Goal: Task Accomplishment & Management: Use online tool/utility

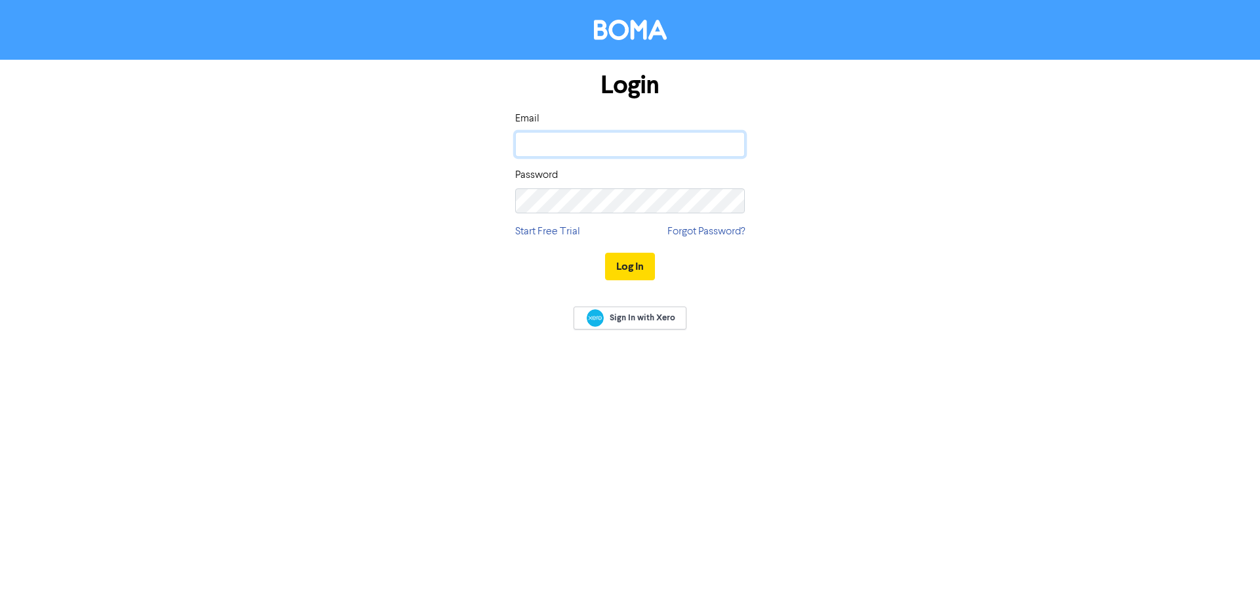
click at [579, 144] on input "email" at bounding box center [630, 144] width 230 height 25
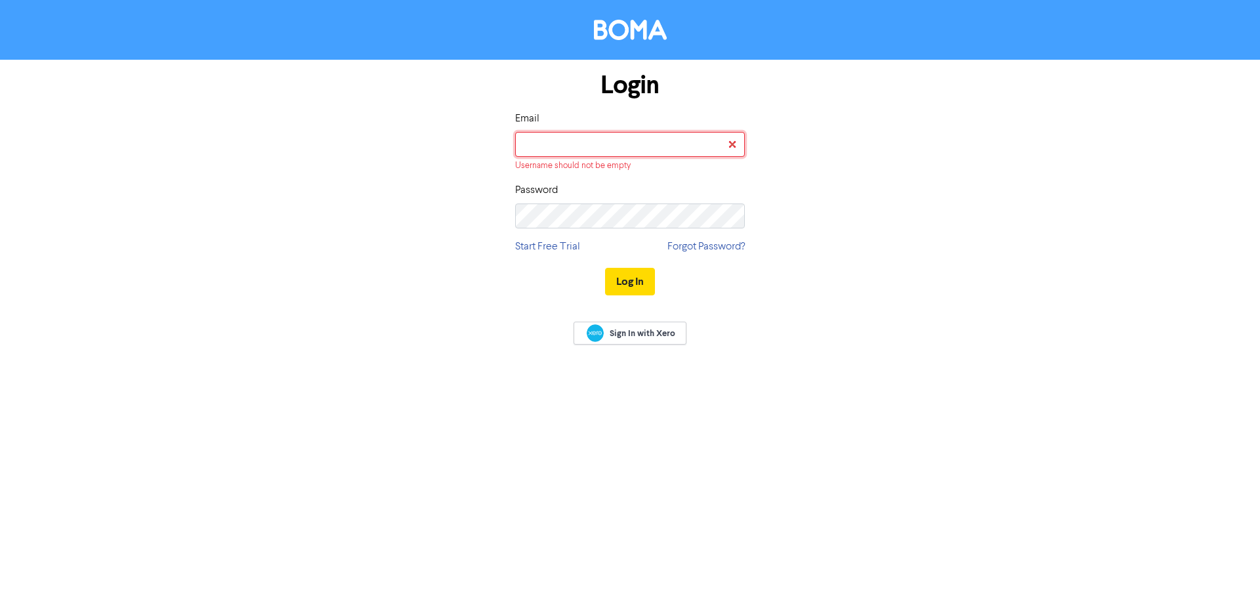
type input "[EMAIL_ADDRESS][DOMAIN_NAME]"
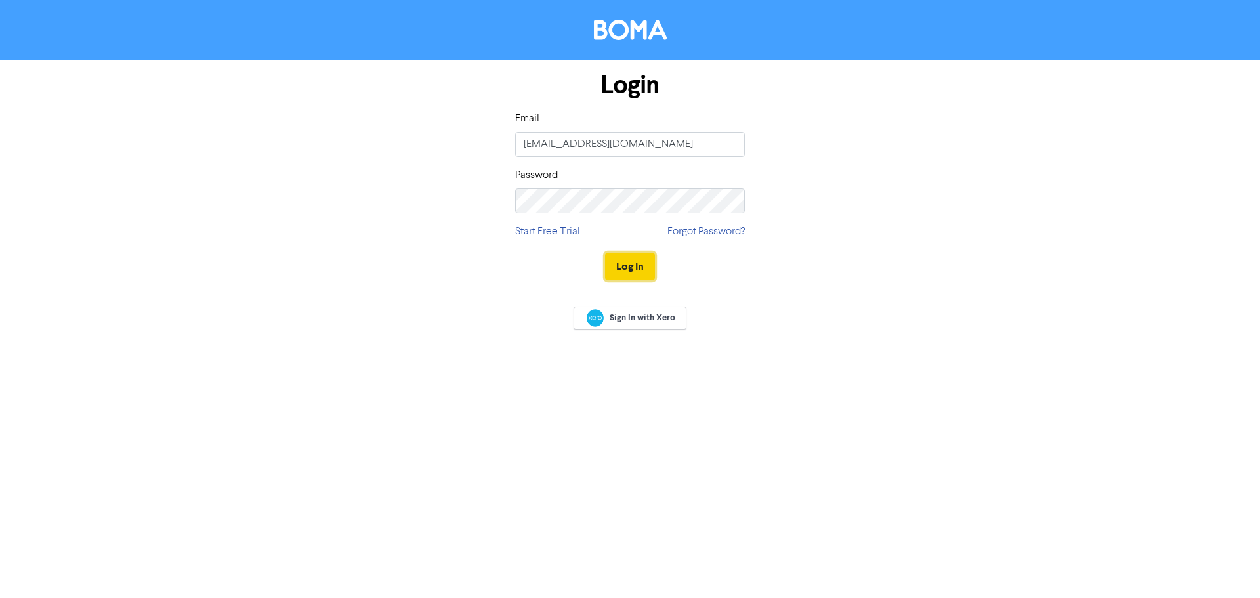
click at [635, 260] on button "Log In" at bounding box center [630, 267] width 50 height 28
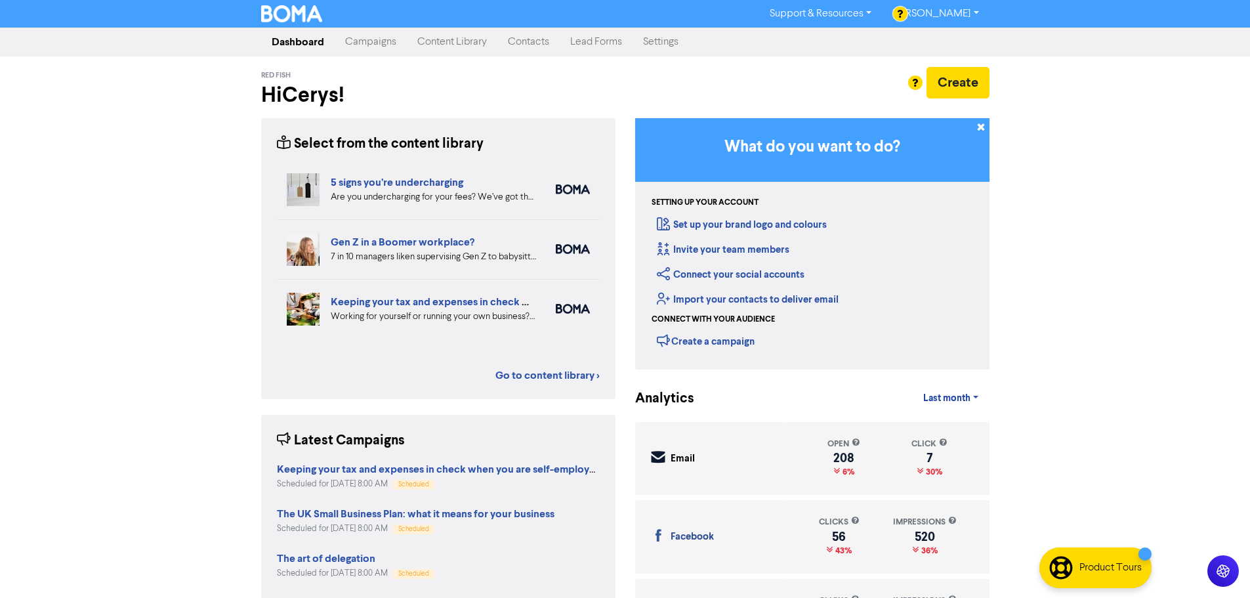
click at [379, 43] on link "Campaigns" at bounding box center [371, 42] width 72 height 26
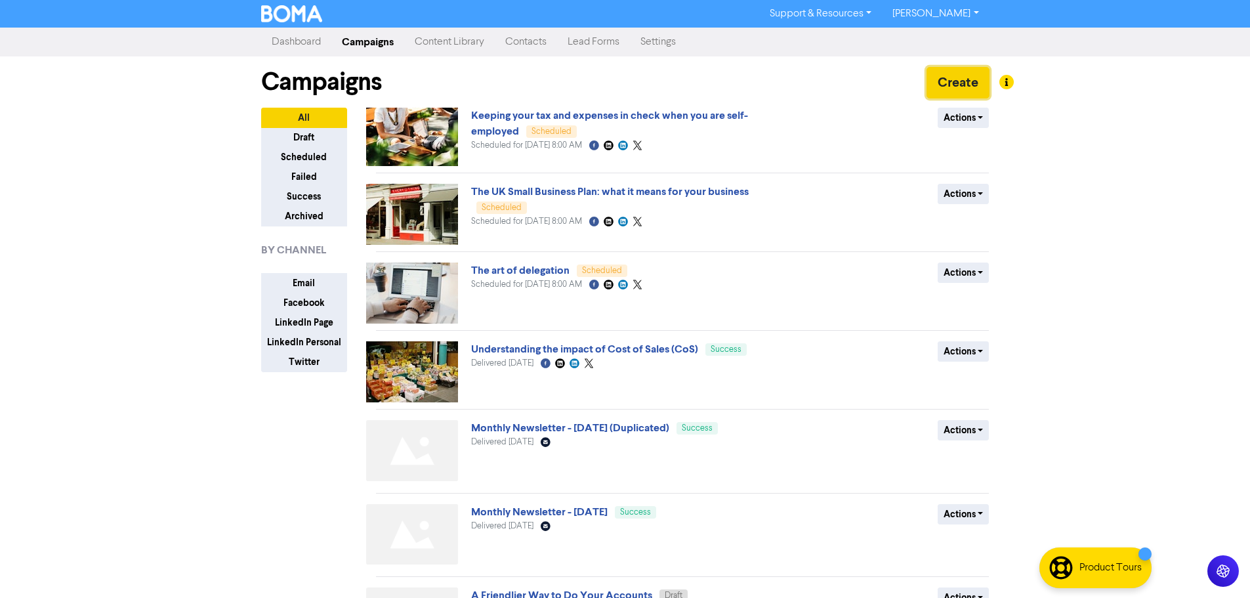
click at [944, 76] on button "Create" at bounding box center [958, 82] width 63 height 31
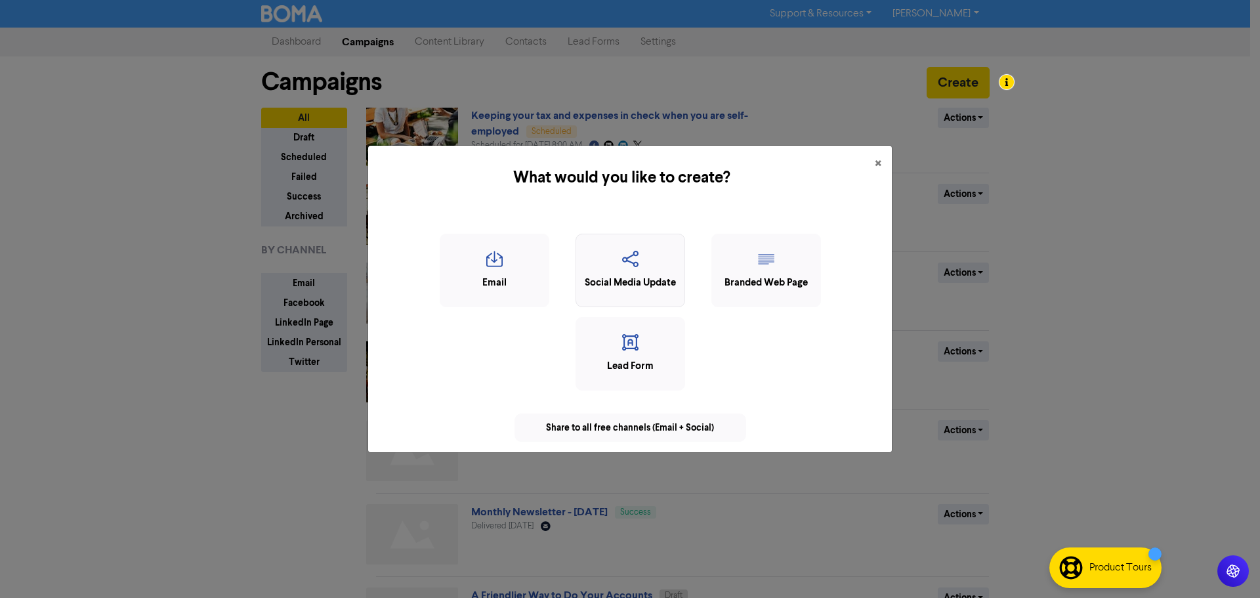
click at [650, 293] on div "Social Media Update" at bounding box center [630, 270] width 110 height 73
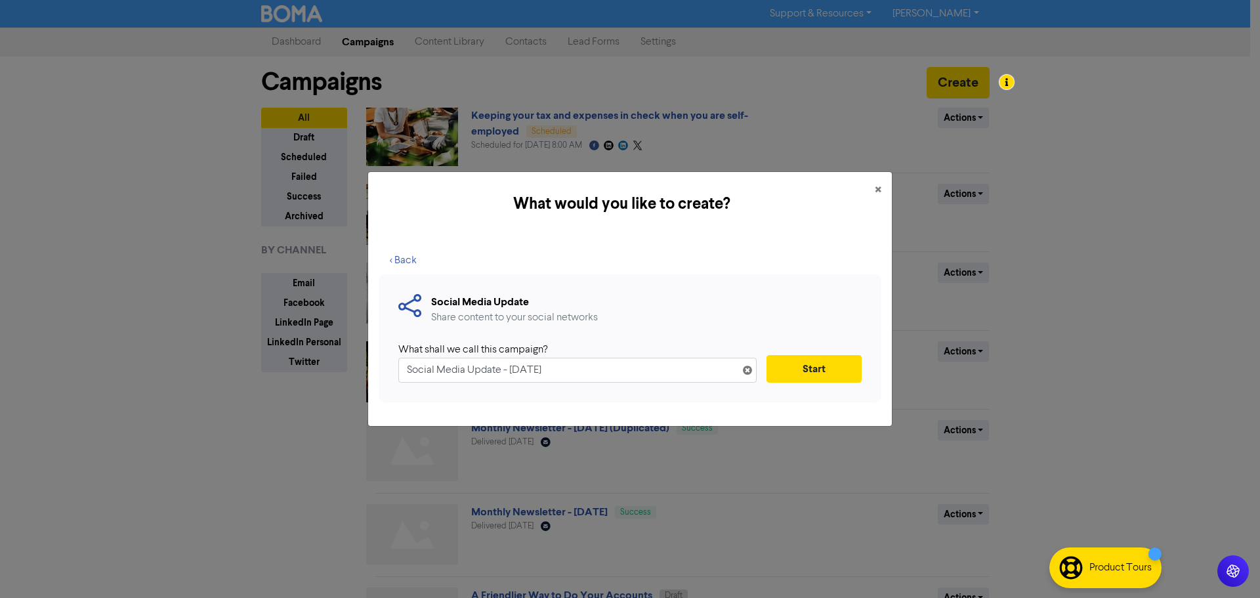
click at [743, 367] on icon at bounding box center [747, 372] width 10 height 10
click at [713, 364] on input "text" at bounding box center [577, 370] width 358 height 25
type input "National [DATE]"
click at [823, 382] on button "Start" at bounding box center [813, 369] width 95 height 28
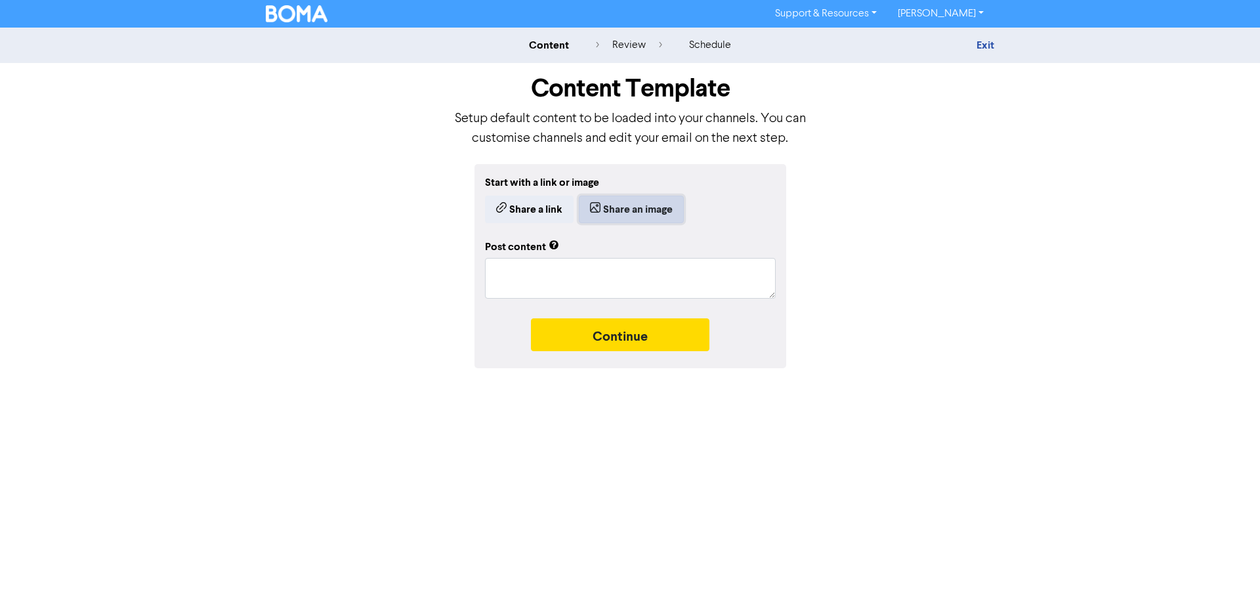
click at [608, 215] on button "Share an image" at bounding box center [631, 210] width 105 height 28
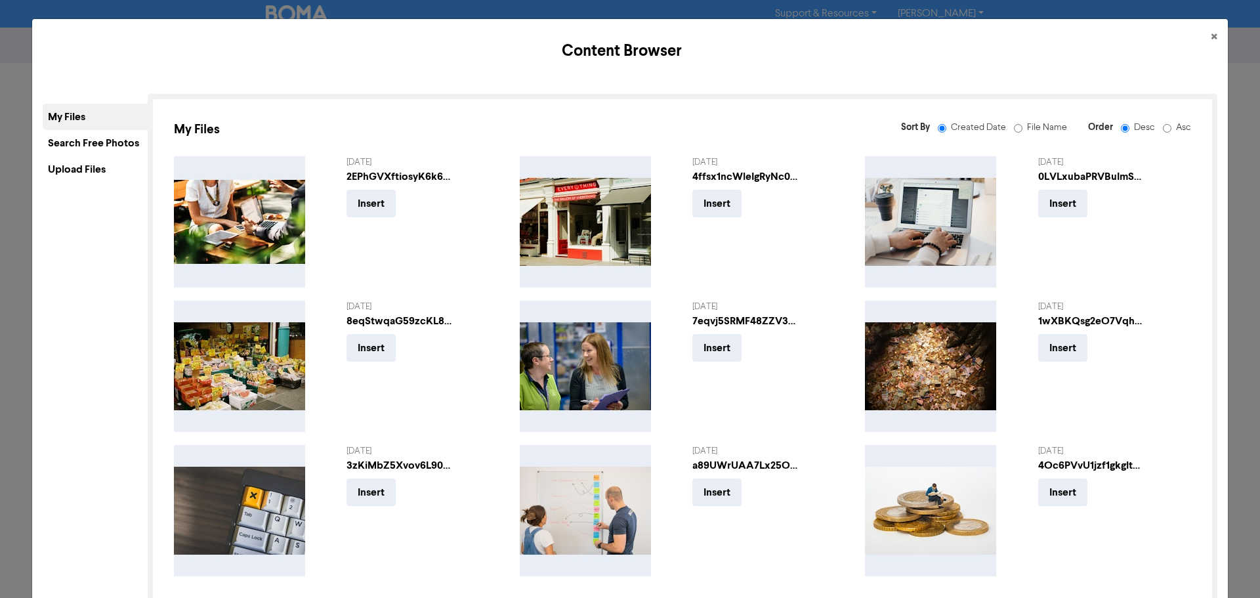
click at [130, 164] on div "Upload Files" at bounding box center [95, 169] width 105 height 26
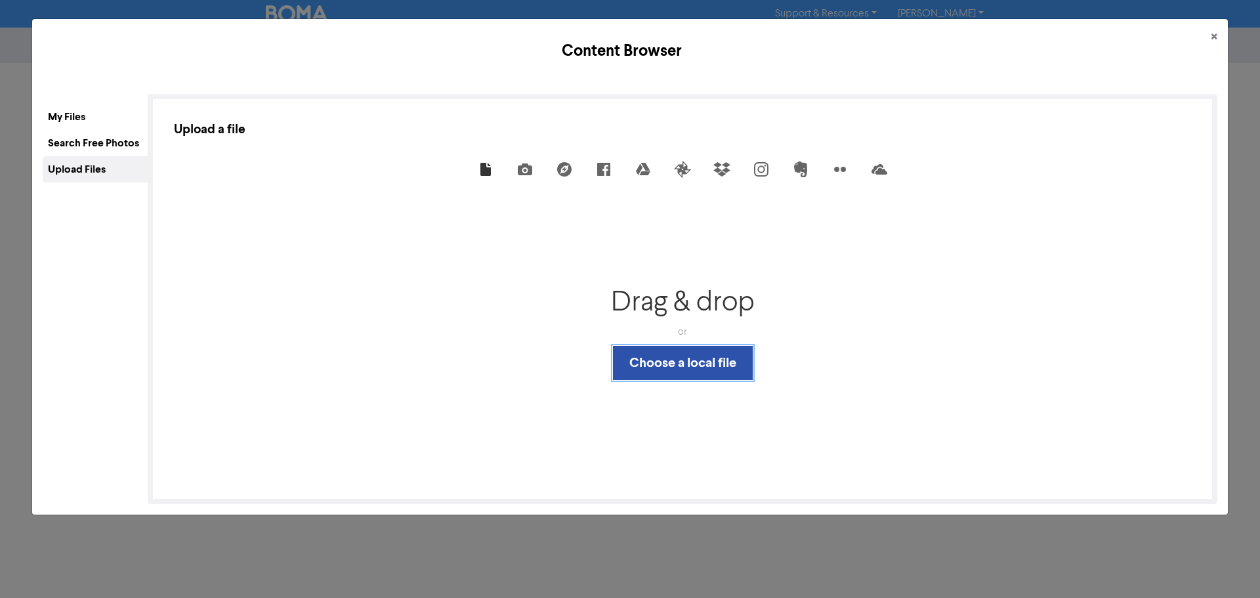
click at [710, 356] on button "Choose a local file" at bounding box center [683, 363] width 140 height 34
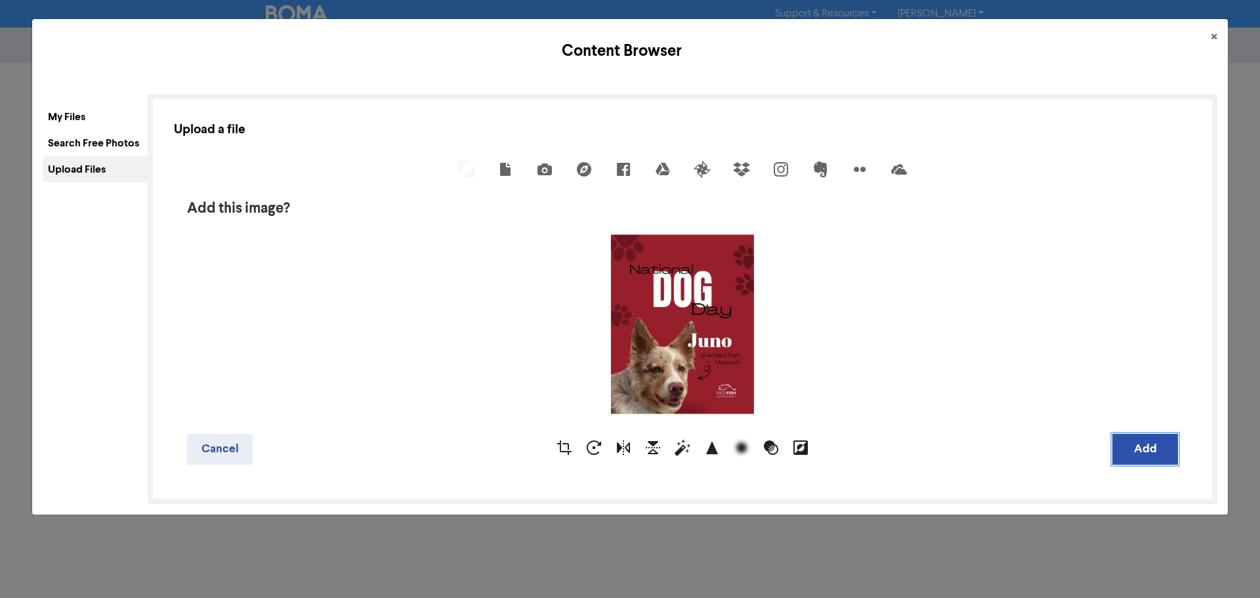
click at [1131, 448] on button "Add" at bounding box center [1145, 449] width 66 height 31
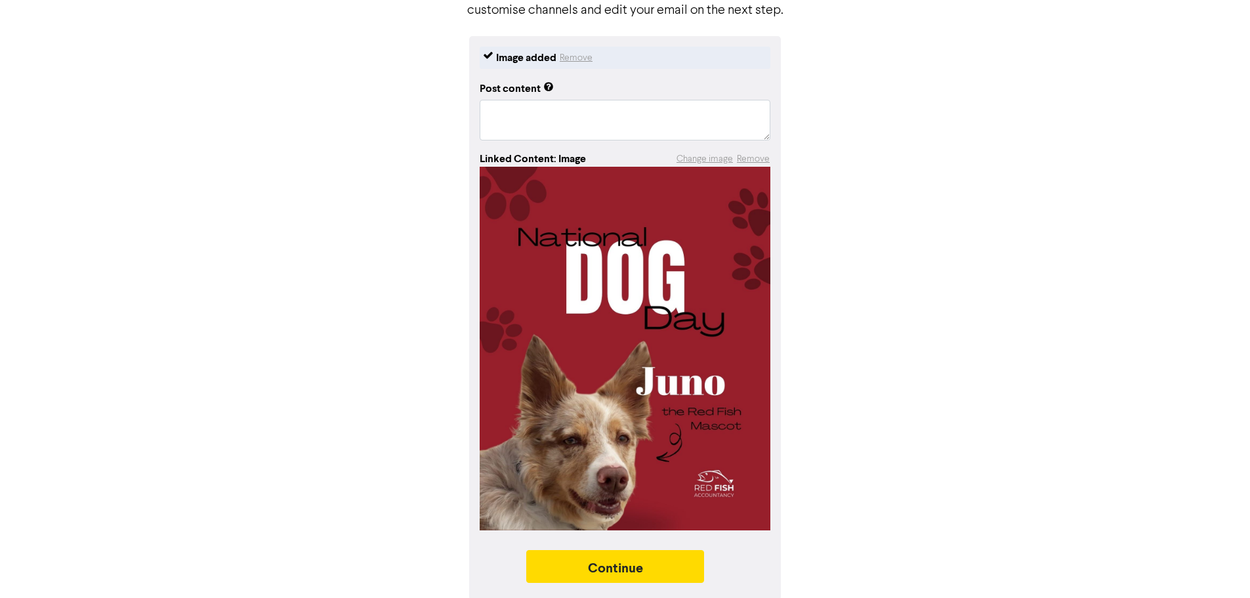
scroll to position [131, 0]
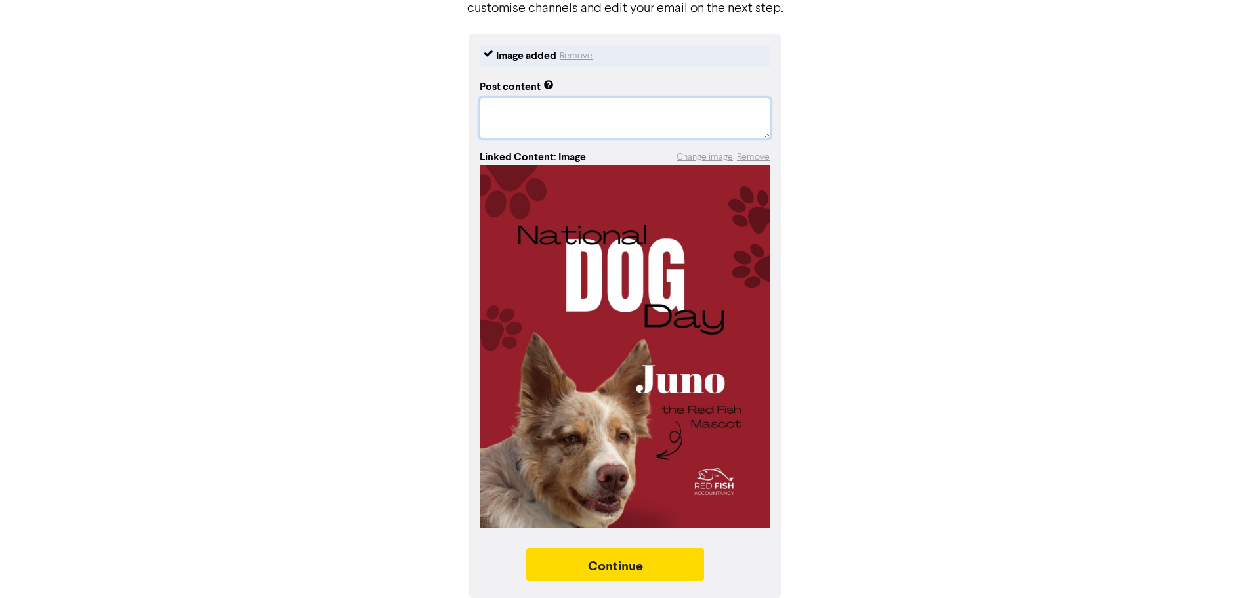
click at [601, 117] on textarea at bounding box center [625, 118] width 291 height 41
paste textarea "I’m a border collie from [GEOGRAPHIC_DATA]. My dog-parents spend all day runnin…"
type textarea "x"
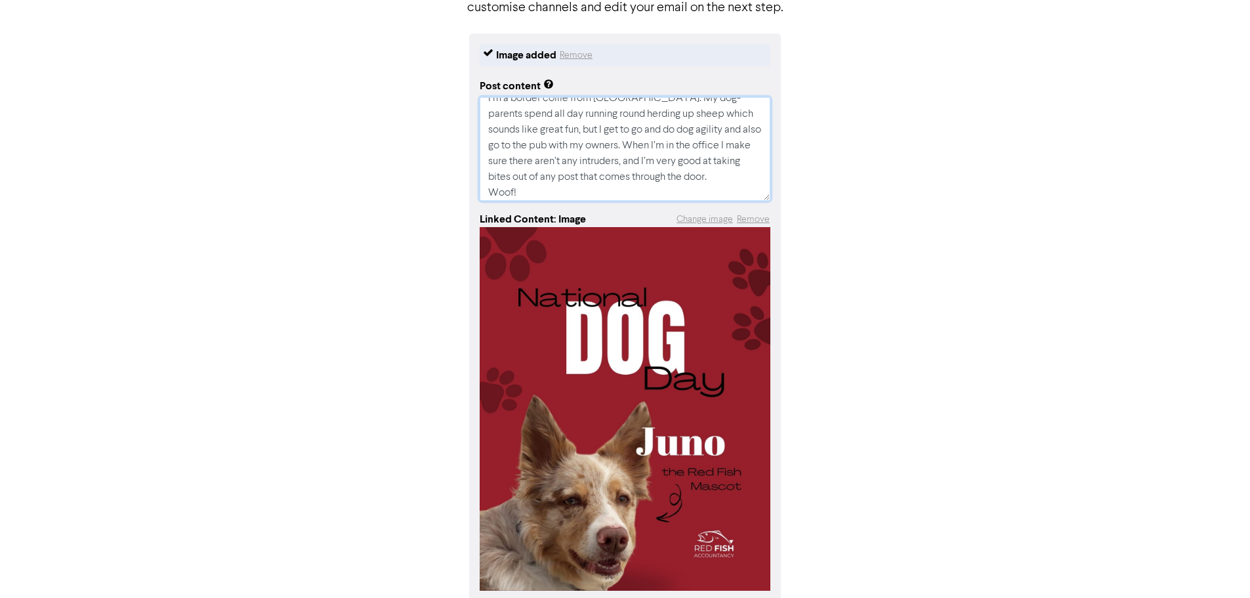
scroll to position [194, 0]
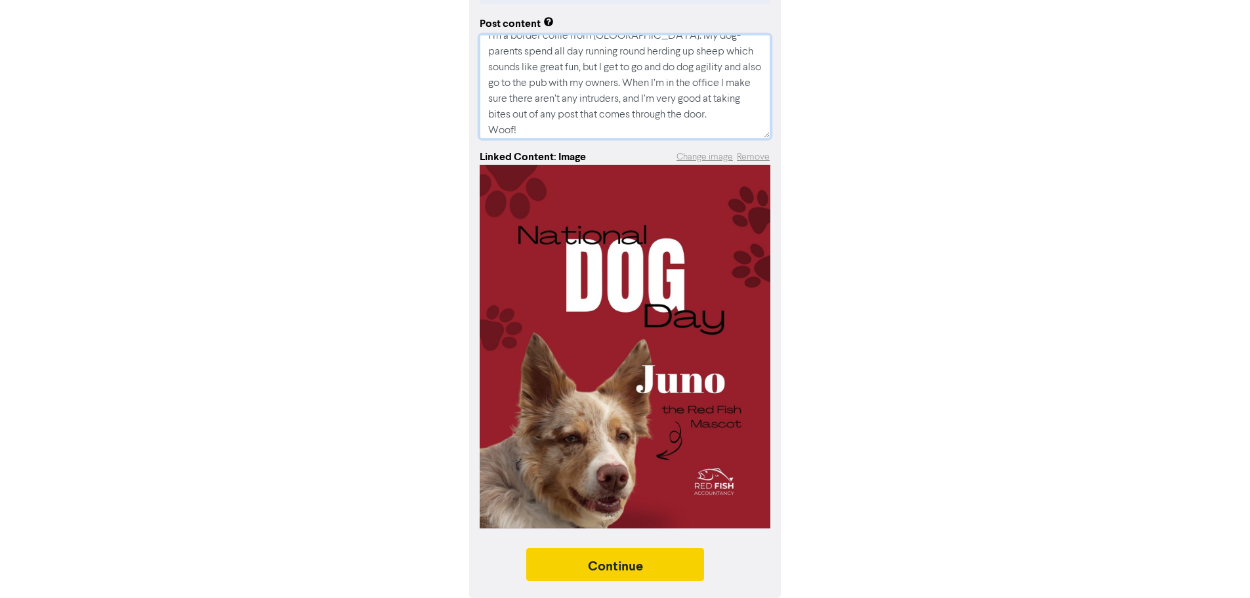
type textarea "I’m a border collie from [GEOGRAPHIC_DATA]. My dog-parents spend all day runnin…"
click at [577, 561] on button "Continue" at bounding box center [615, 564] width 178 height 33
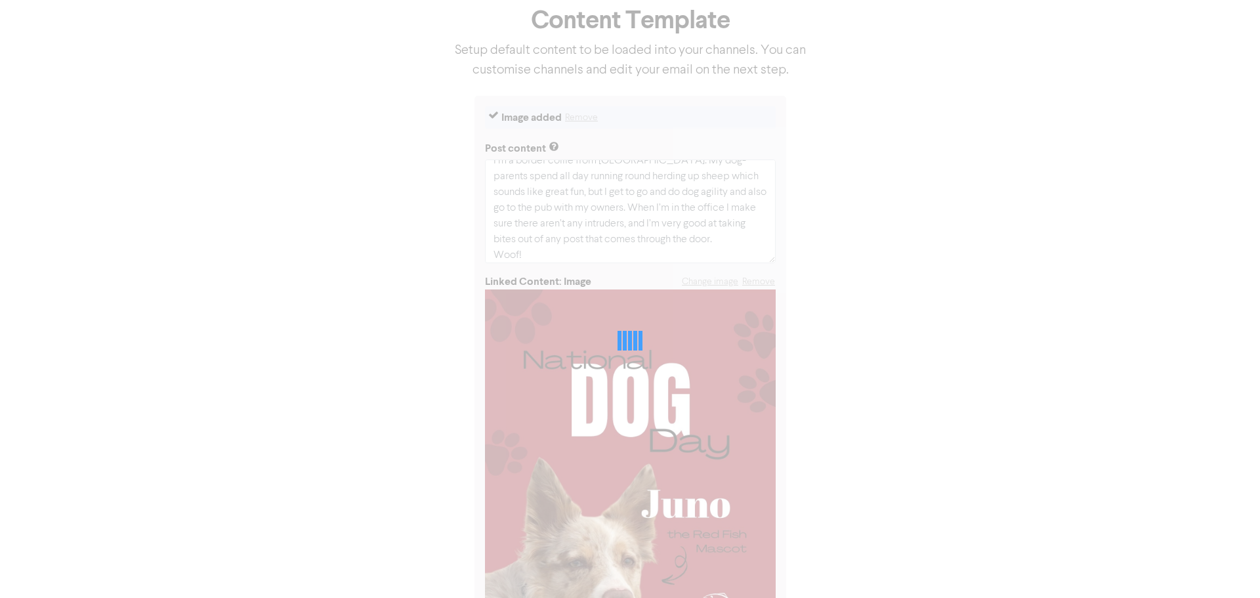
scroll to position [0, 0]
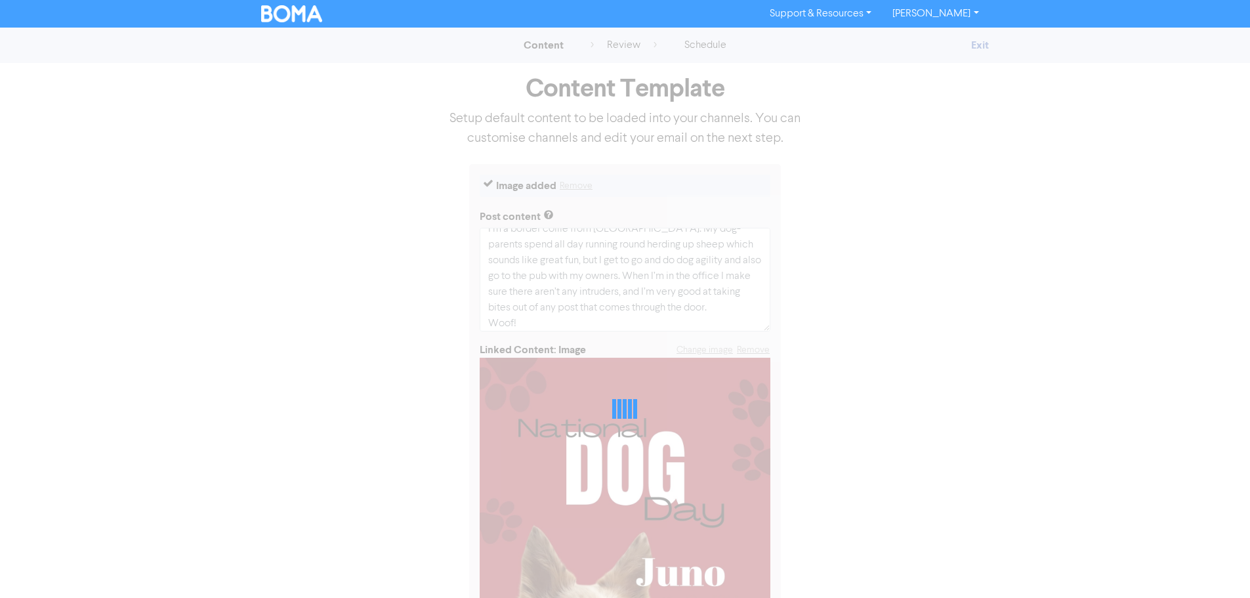
type textarea "x"
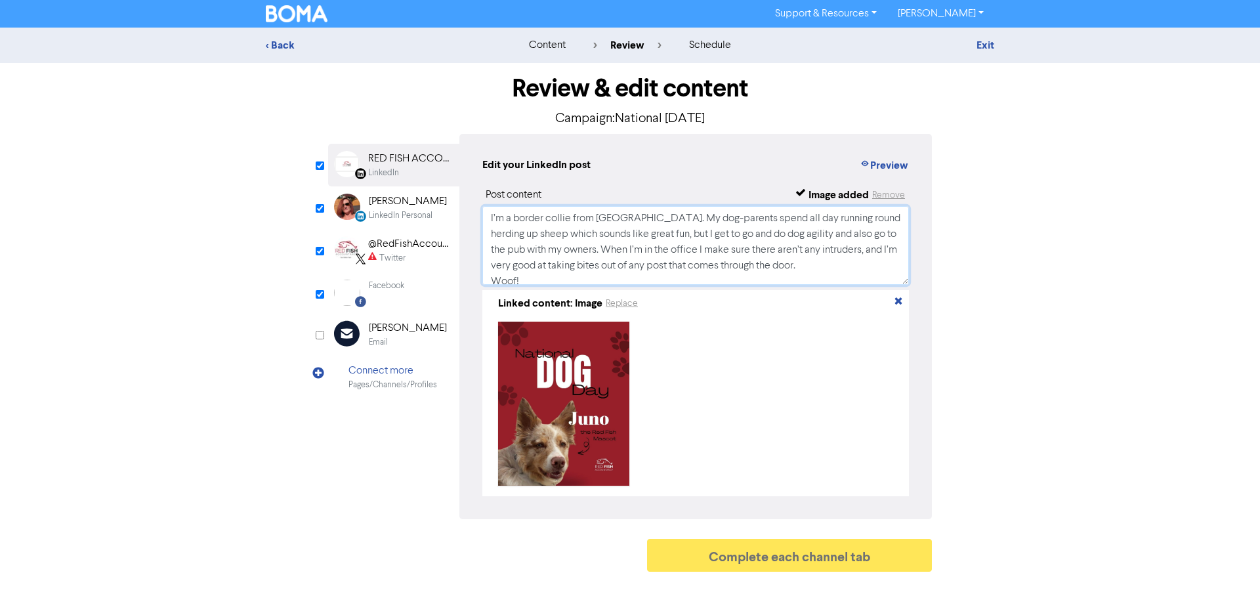
click at [652, 249] on textarea "I’m a border collie from [GEOGRAPHIC_DATA]. My dog-parents spend all day runnin…" at bounding box center [695, 245] width 427 height 79
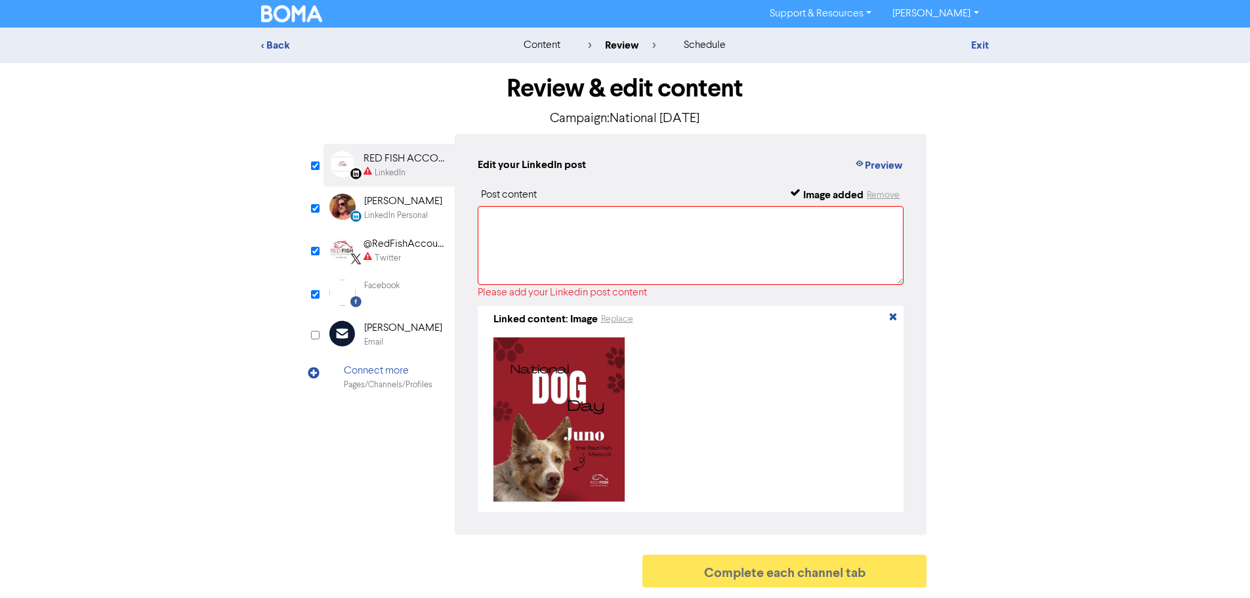
click at [383, 210] on div "LinkedIn Personal" at bounding box center [396, 215] width 64 height 12
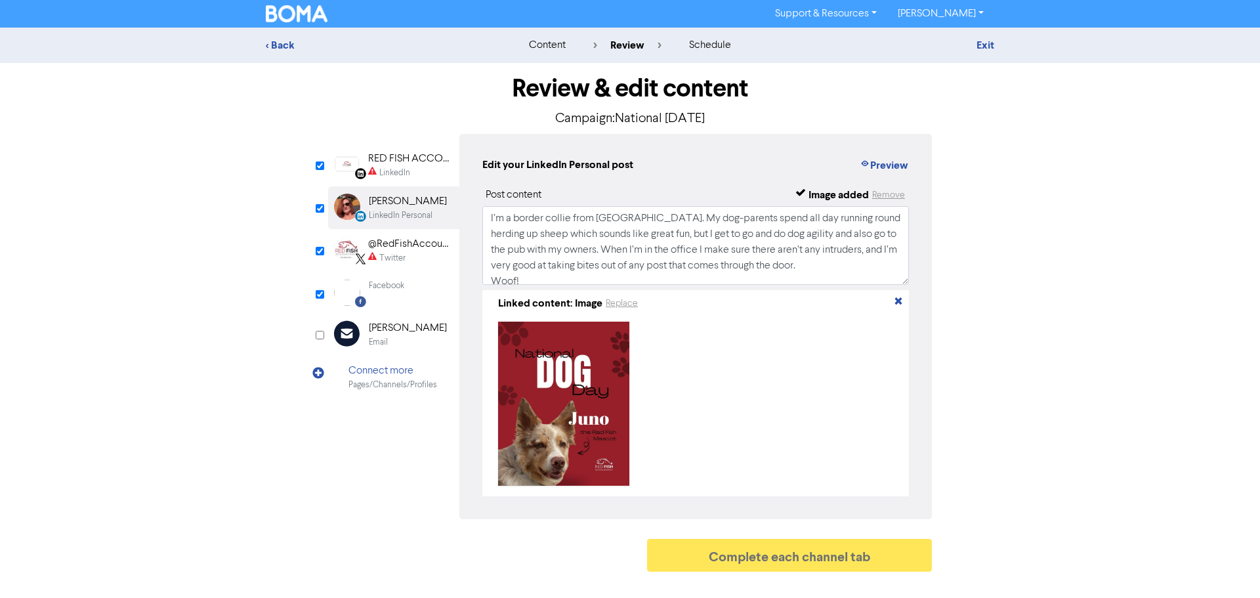
click at [554, 42] on div "content" at bounding box center [547, 45] width 37 height 16
click at [274, 44] on div "< Back" at bounding box center [381, 45] width 230 height 16
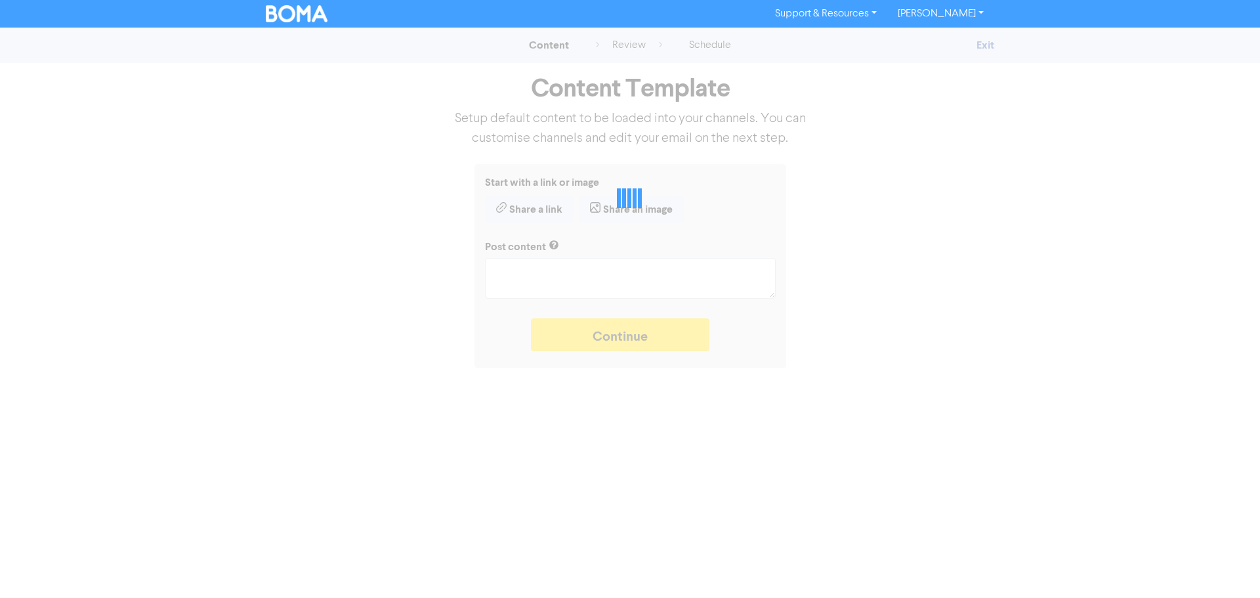
type textarea "x"
type textarea "I’m a border collie from [GEOGRAPHIC_DATA]. My dog-parents spend all day runnin…"
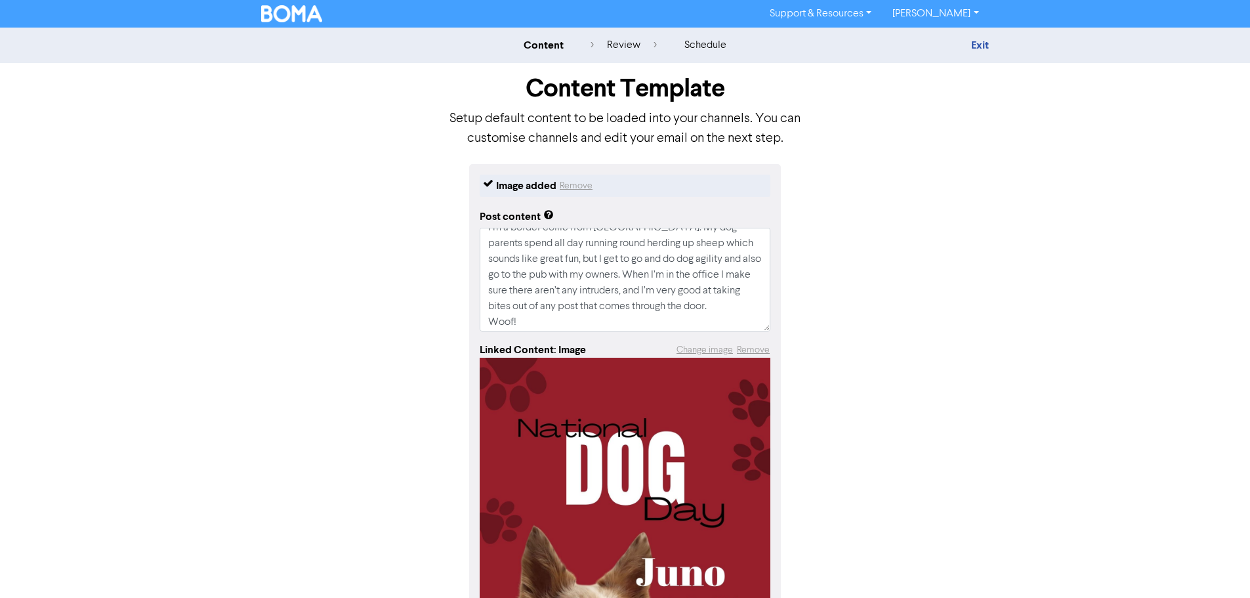
scroll to position [16, 0]
click at [730, 320] on textarea "I’m a border collie from [GEOGRAPHIC_DATA]. My dog-parents spend all day runnin…" at bounding box center [625, 280] width 291 height 104
paste textarea "🐾 Happy National [DATE] from Juno, our Red Fish office mascot! When she’s not b…"
type textarea "x"
type textarea "🐾 Happy National [DATE] from Juno, our Red Fish office mascot! When she’s not b…"
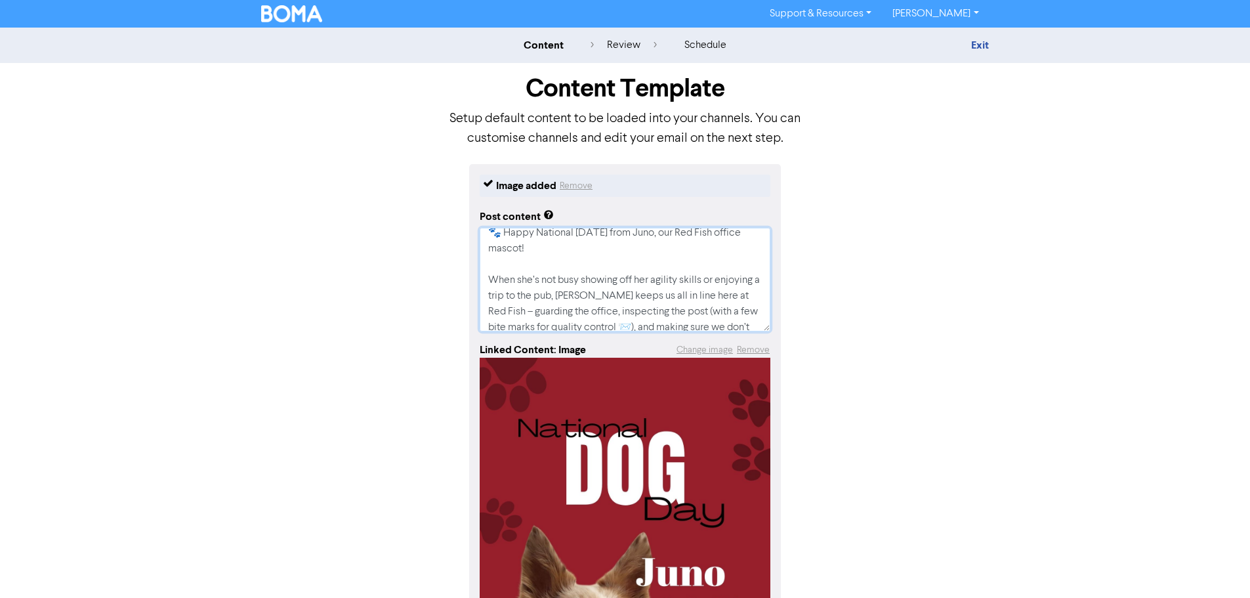
scroll to position [0, 0]
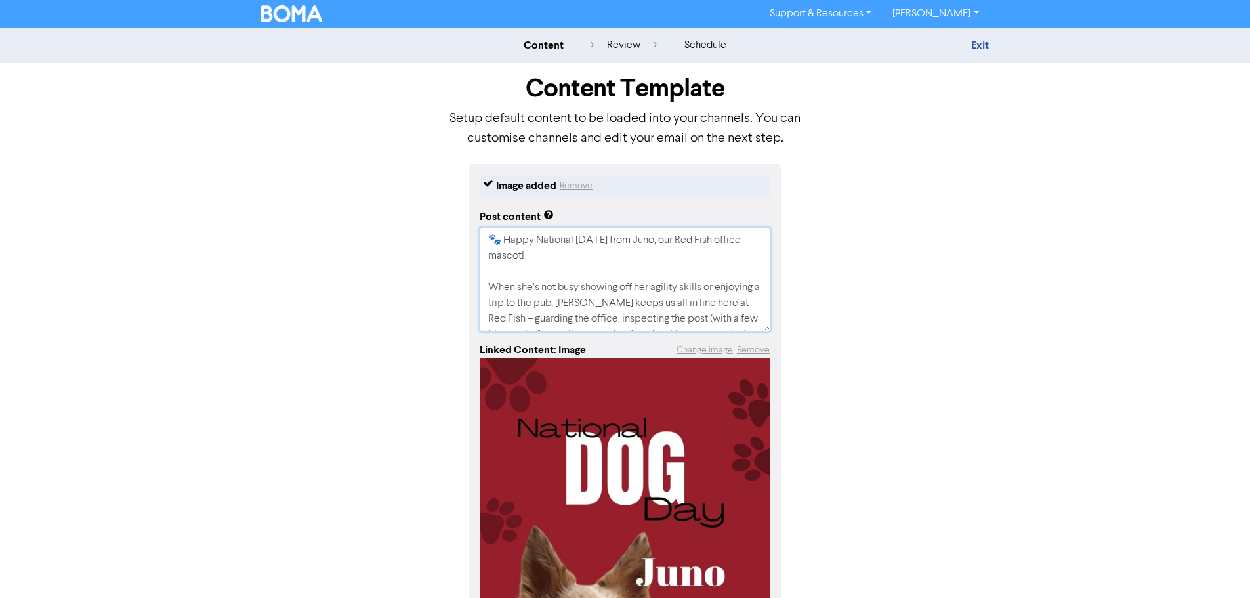
click at [598, 254] on textarea "🐾 Happy National [DATE] from Juno, our Red Fish office mascot! When she’s not b…" at bounding box center [625, 280] width 291 height 104
drag, startPoint x: 604, startPoint y: 302, endPoint x: 491, endPoint y: 289, distance: 113.0
click at [491, 289] on textarea "🐾 Happy National [DATE] from Juno, our Red Fish office mascot! When she’s not b…" at bounding box center [625, 280] width 291 height 104
type textarea "x"
type textarea "🐾 Happy National [DATE] from Juno, our Red Fish office mascot! [PERSON_NAME] ke…"
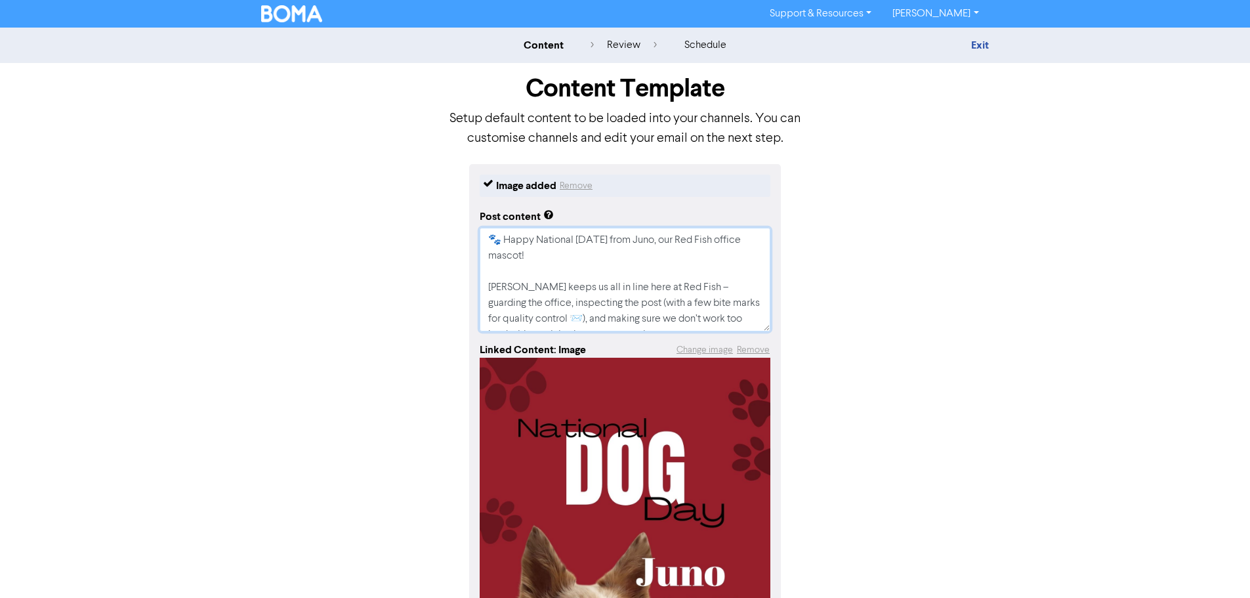
click at [671, 290] on textarea "🐾 Happy National [DATE] from Juno, our Red Fish office mascot! [PERSON_NAME] ke…" at bounding box center [625, 280] width 291 height 104
type textarea "x"
type textarea "🐾 Happy National [DATE] from Juno, our Red Fish office mascot! [PERSON_NAME] ke…"
type textarea "x"
type textarea "🐾 Happy National [DATE] from Juno, our Red Fish office mascot! [PERSON_NAME] ke…"
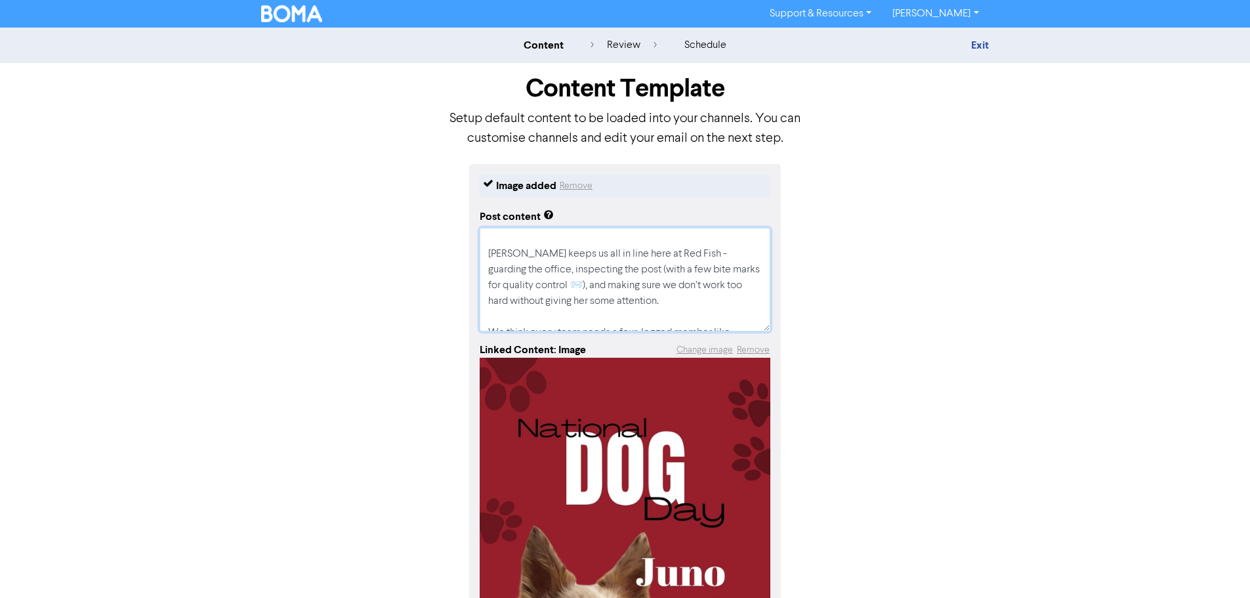
scroll to position [66, 0]
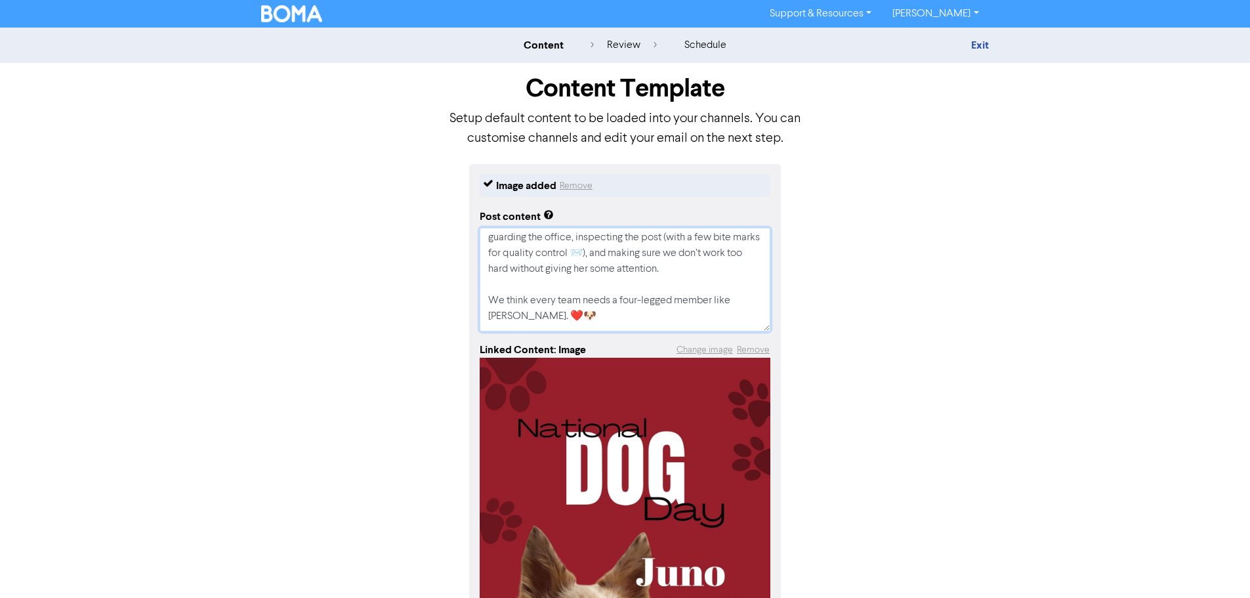
click at [570, 251] on textarea "🐾 Happy National [DATE] from Juno, our Red Fish office mascot! [PERSON_NAME] ke…" at bounding box center [625, 280] width 291 height 104
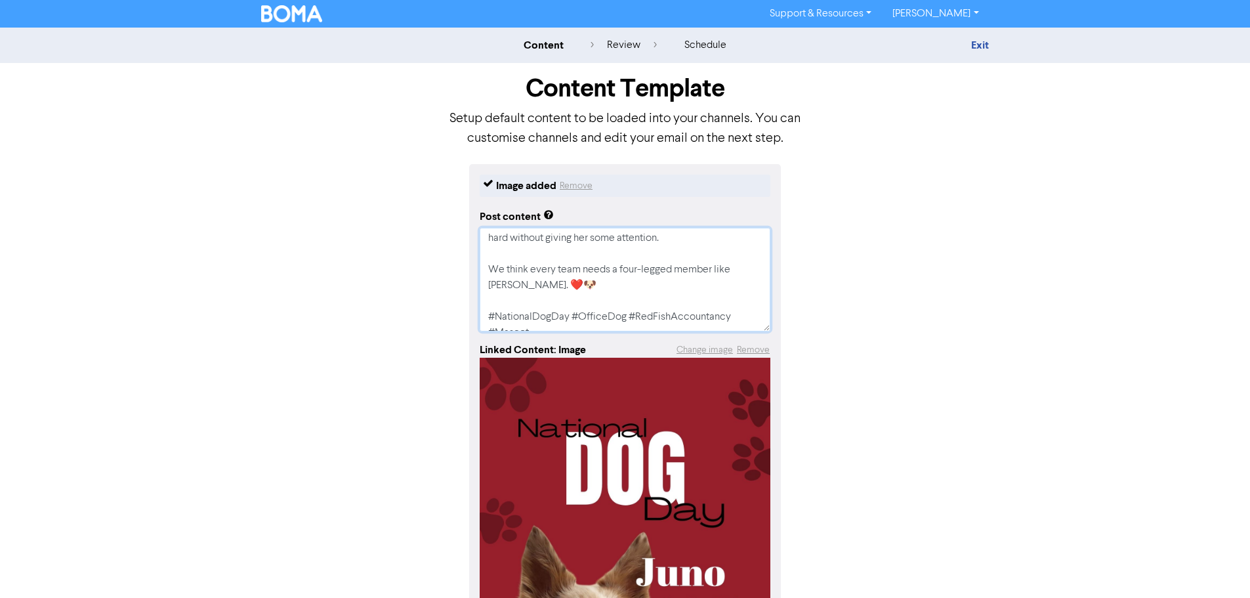
scroll to position [110, 0]
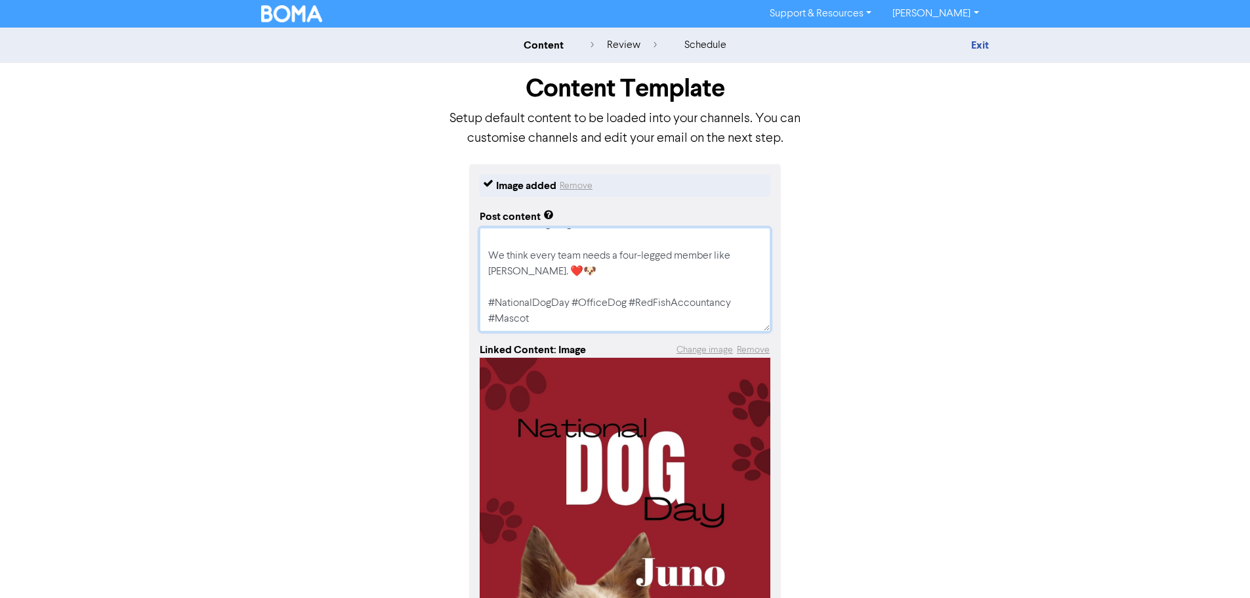
click at [568, 274] on textarea "🐾 Happy National [DATE] from Juno, our Red Fish office mascot! [PERSON_NAME] ke…" at bounding box center [625, 280] width 291 height 104
click at [547, 270] on textarea "🐾 Happy National [DATE] from Juno, our Red Fish office mascot! [PERSON_NAME] ke…" at bounding box center [625, 280] width 291 height 104
drag, startPoint x: 547, startPoint y: 270, endPoint x: 530, endPoint y: 266, distance: 17.7
click at [530, 266] on textarea "🐾 Happy National [DATE] from Juno, our Red Fish office mascot! [PERSON_NAME] ke…" at bounding box center [625, 280] width 291 height 104
click at [545, 266] on textarea "🐾 Happy National [DATE] from Juno, our Red Fish office mascot! [PERSON_NAME] ke…" at bounding box center [625, 280] width 291 height 104
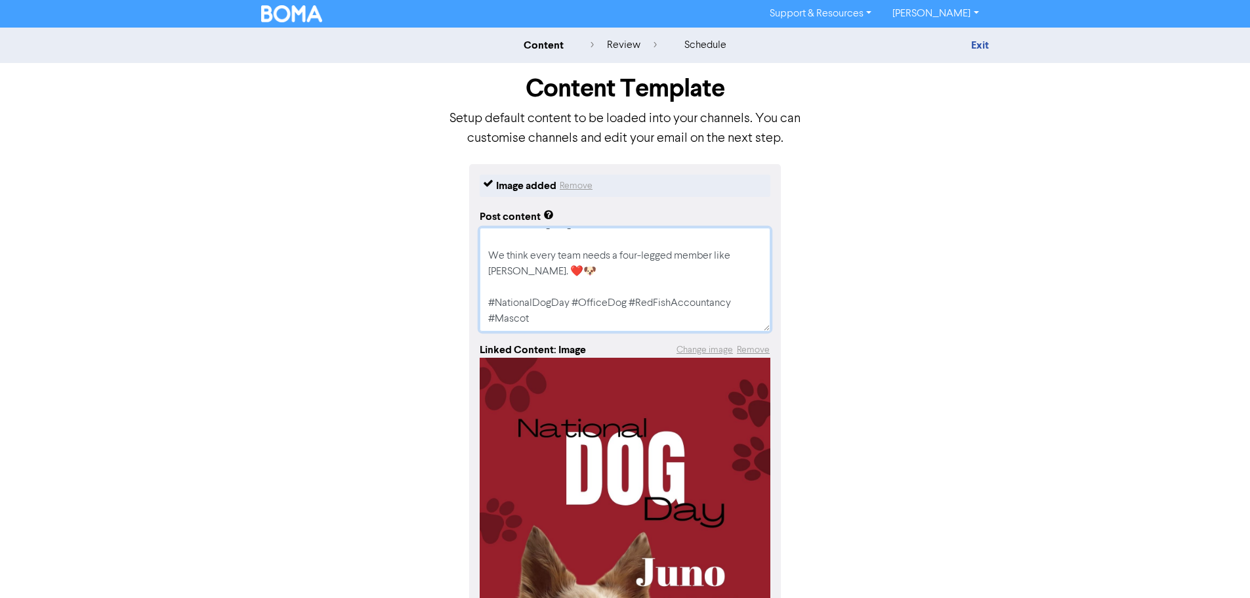
drag, startPoint x: 556, startPoint y: 272, endPoint x: 488, endPoint y: 253, distance: 70.2
click at [488, 253] on textarea "🐾 Happy National [DATE] from Juno, our Red Fish office mascot! [PERSON_NAME] ke…" at bounding box center [625, 280] width 291 height 104
type textarea "x"
type textarea "🐾 Happy National [DATE] from Juno, our Red Fish office mascot! [PERSON_NAME] ke…"
type textarea "x"
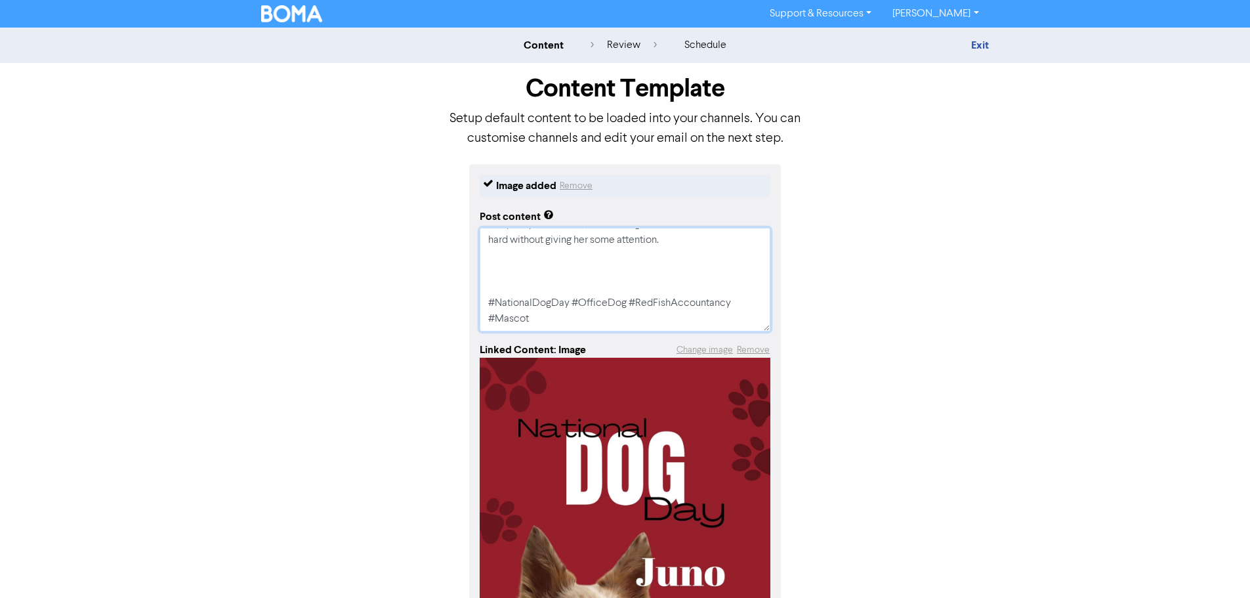
type textarea "🐾 Happy National [DATE] from Juno, our Red Fish office mascot! [PERSON_NAME] ke…"
type textarea "x"
type textarea "🐾 Happy National [DATE] from Juno, our Red Fish office mascot! [PERSON_NAME] ke…"
drag, startPoint x: 629, startPoint y: 321, endPoint x: 469, endPoint y: 321, distance: 160.8
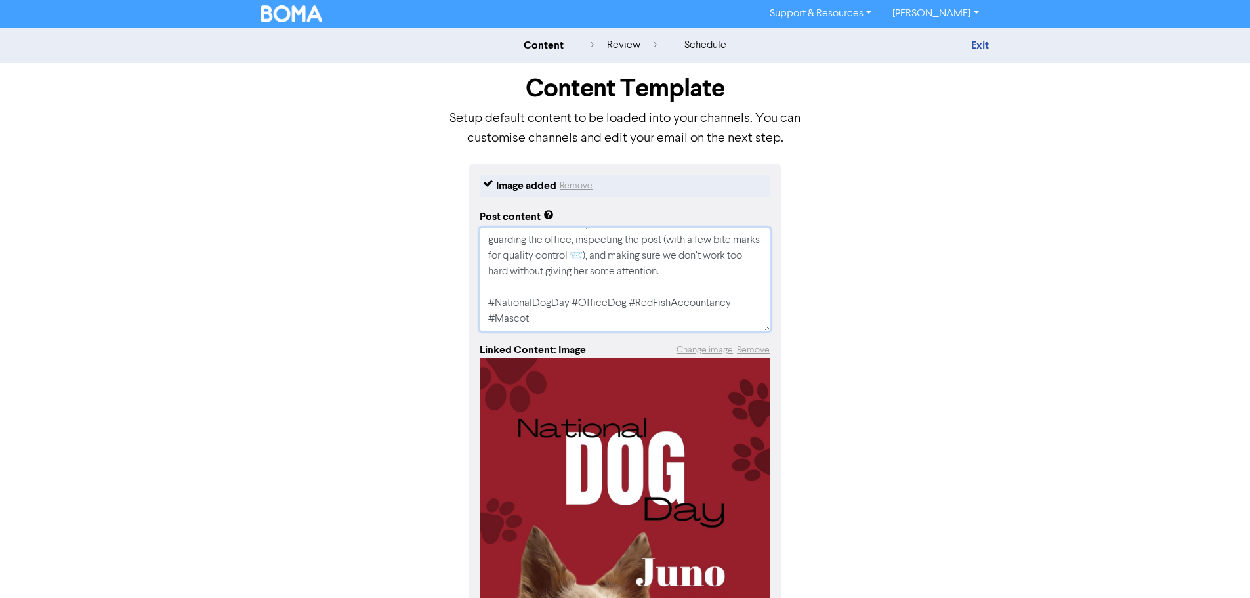
click at [469, 321] on div "Image added Remove Post content 🐾 Happy National [DATE] from Juno, our Red Fish…" at bounding box center [625, 477] width 748 height 627
type textarea "x"
type textarea "🐾 Happy National [DATE] from Juno, our Red Fish office mascot! [PERSON_NAME] ke…"
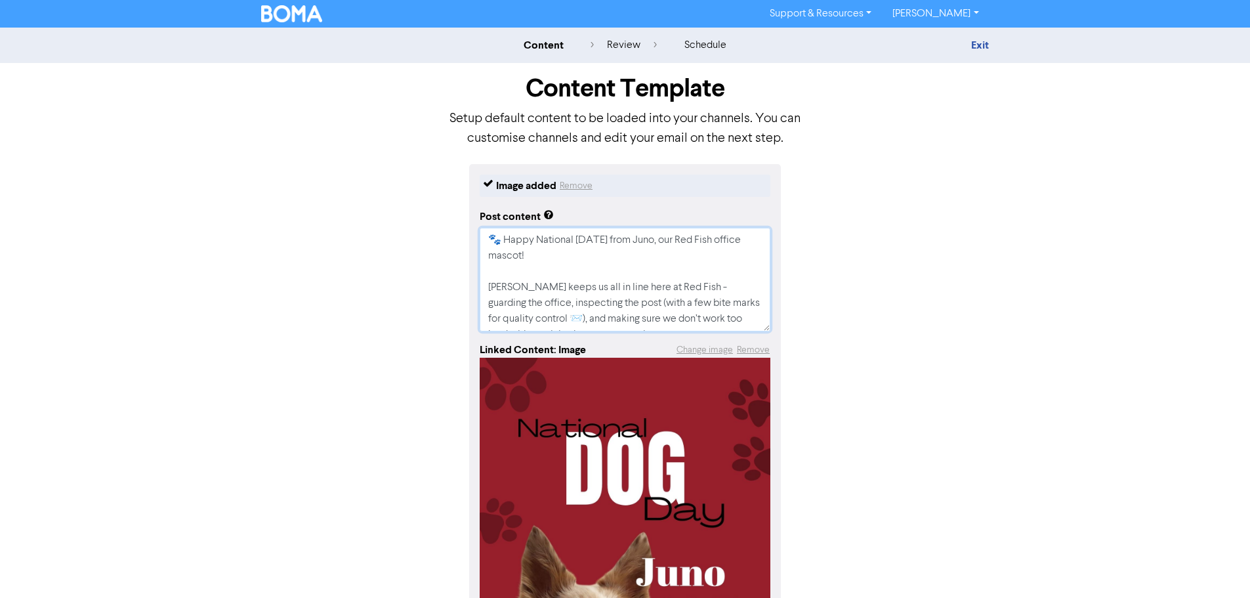
click at [589, 253] on textarea "🐾 Happy National [DATE] from Juno, our Red Fish office mascot! [PERSON_NAME] ke…" at bounding box center [625, 280] width 291 height 104
type textarea "x"
type textarea "🐾 Happy National [DATE] from Juno, our Red Fish office mascot! [PERSON_NAME] ke…"
paste textarea "🐶"
type textarea "x"
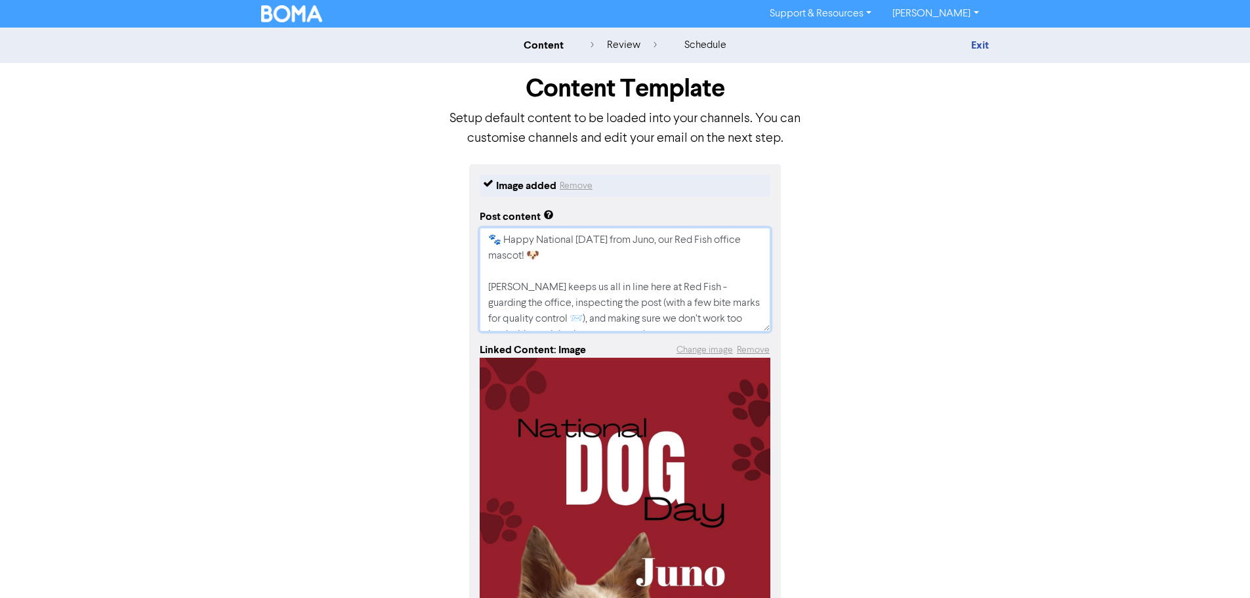
type textarea "🐾 Happy National [DATE] from Juno, our Red Fish office mascot! 🐶 [PERSON_NAME] …"
click at [671, 289] on textarea "🐾 Happy National [DATE] from Juno, our Red Fish office mascot! 🐶 [PERSON_NAME] …" at bounding box center [625, 280] width 291 height 104
click at [574, 316] on textarea "🐾 Happy National [DATE] from Juno, our Red Fish office mascot! 🐶 [PERSON_NAME] …" at bounding box center [625, 280] width 291 height 104
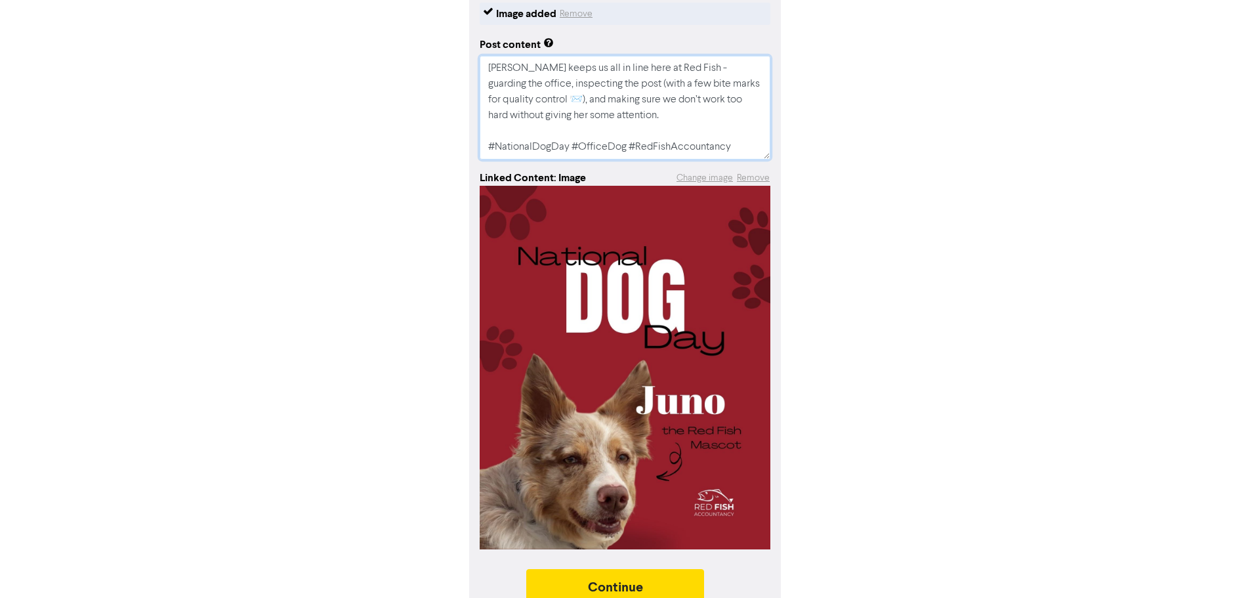
scroll to position [194, 0]
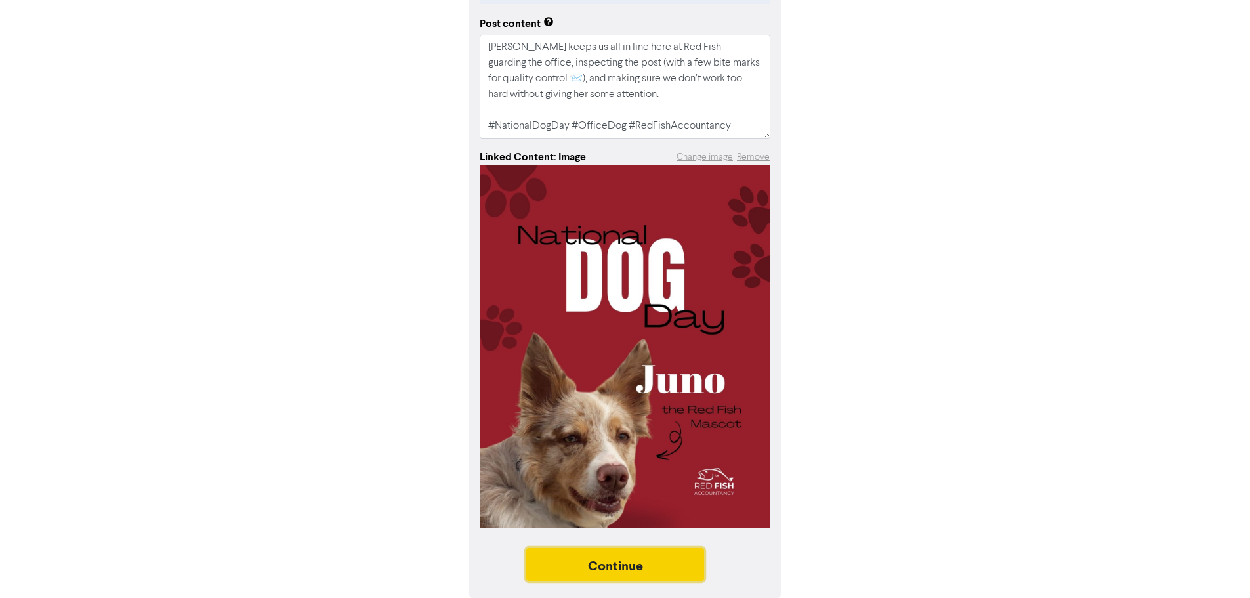
click at [643, 566] on button "Continue" at bounding box center [615, 564] width 178 height 33
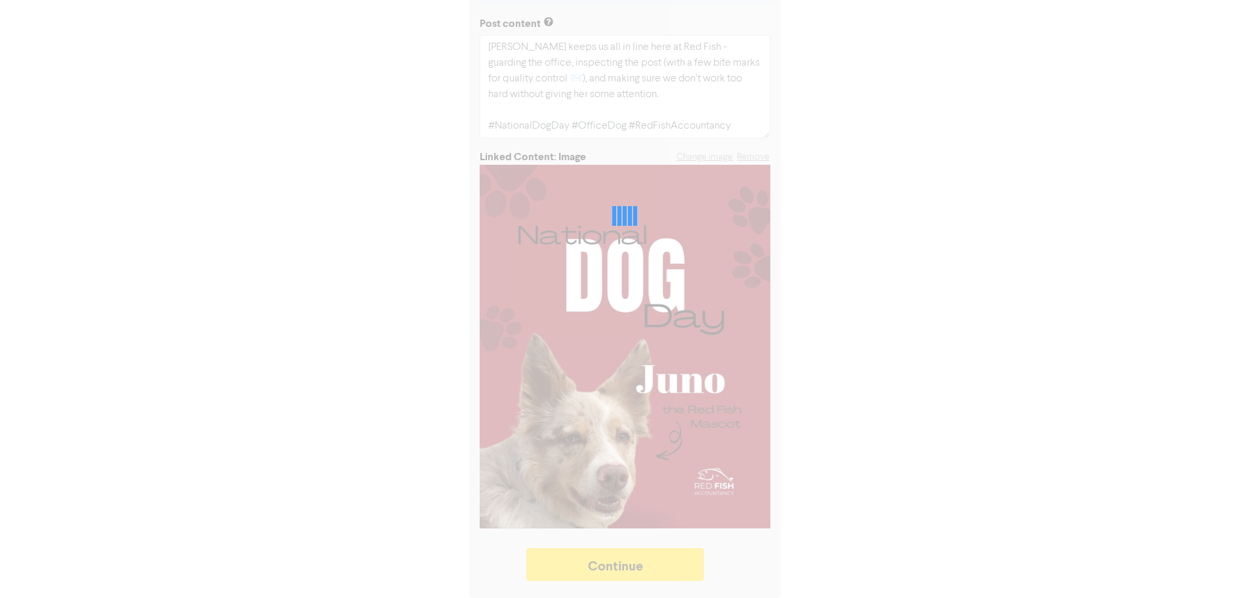
type textarea "x"
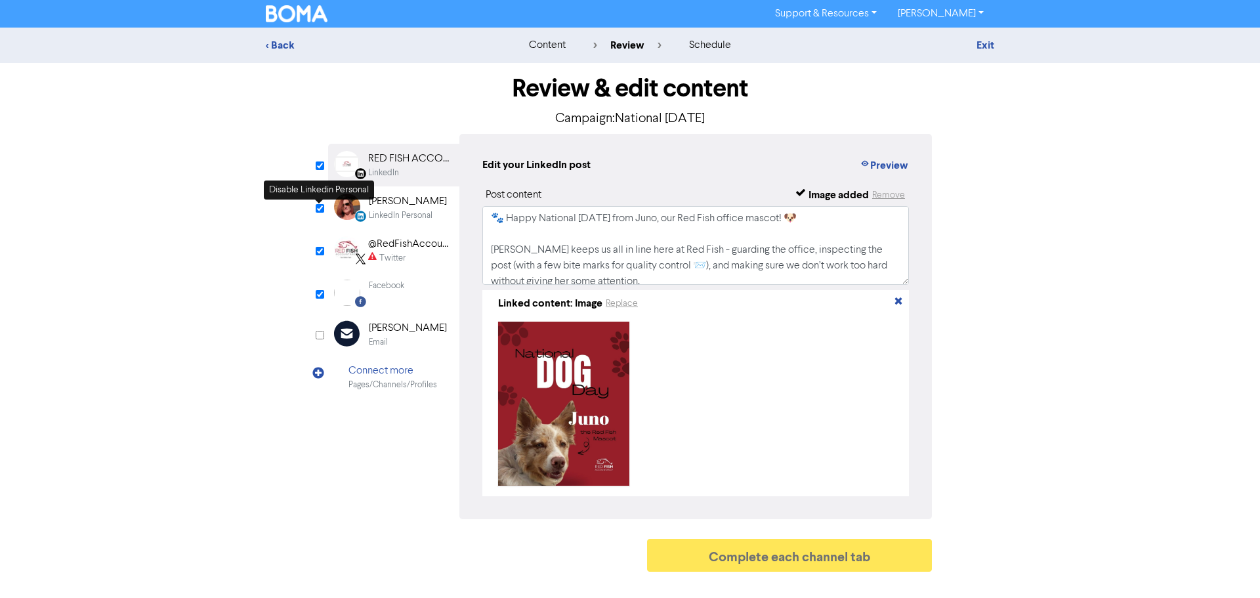
click at [319, 205] on input "checkbox" at bounding box center [320, 208] width 9 height 9
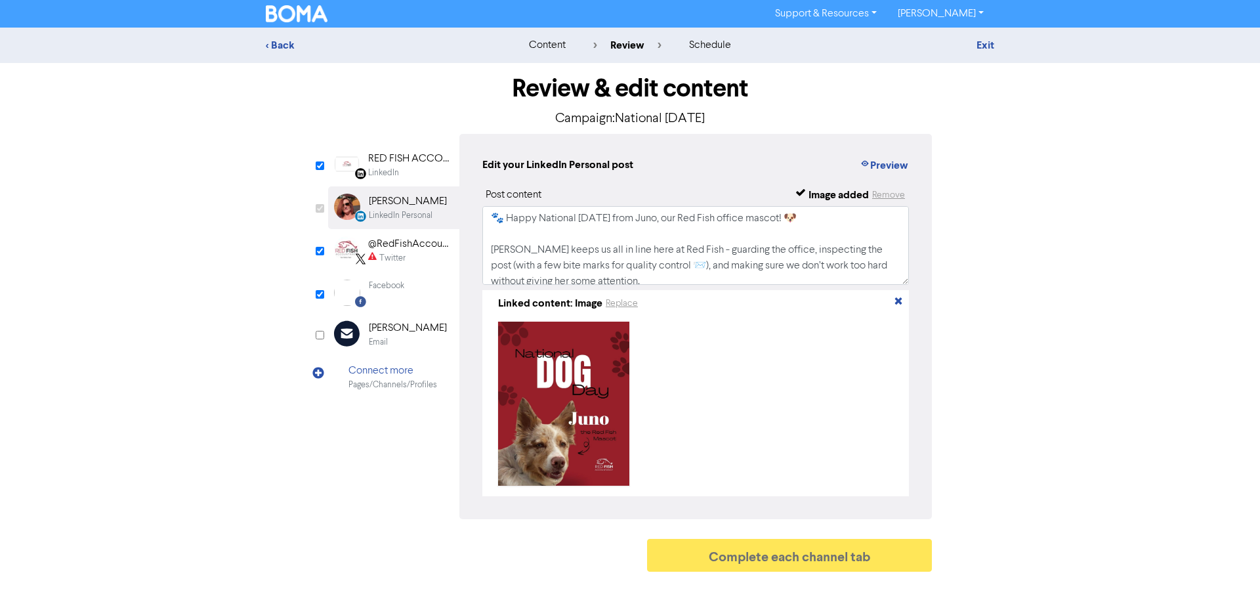
checkbox input "false"
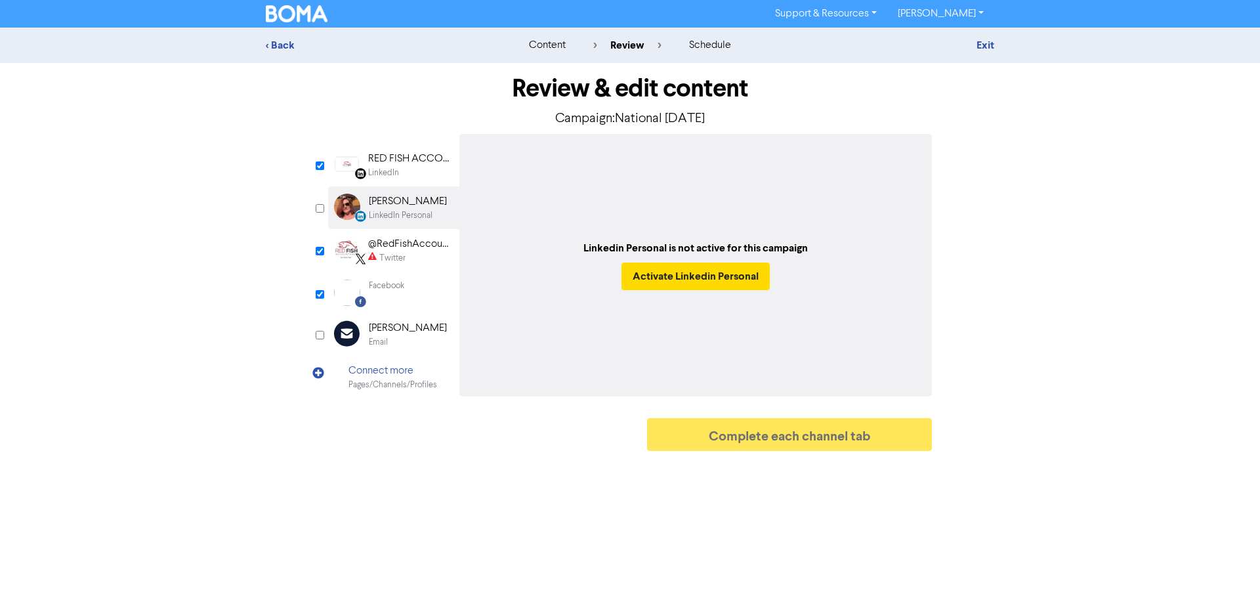
click at [394, 156] on div "RED FISH ACCOUNTANCY LIMITED" at bounding box center [410, 159] width 84 height 16
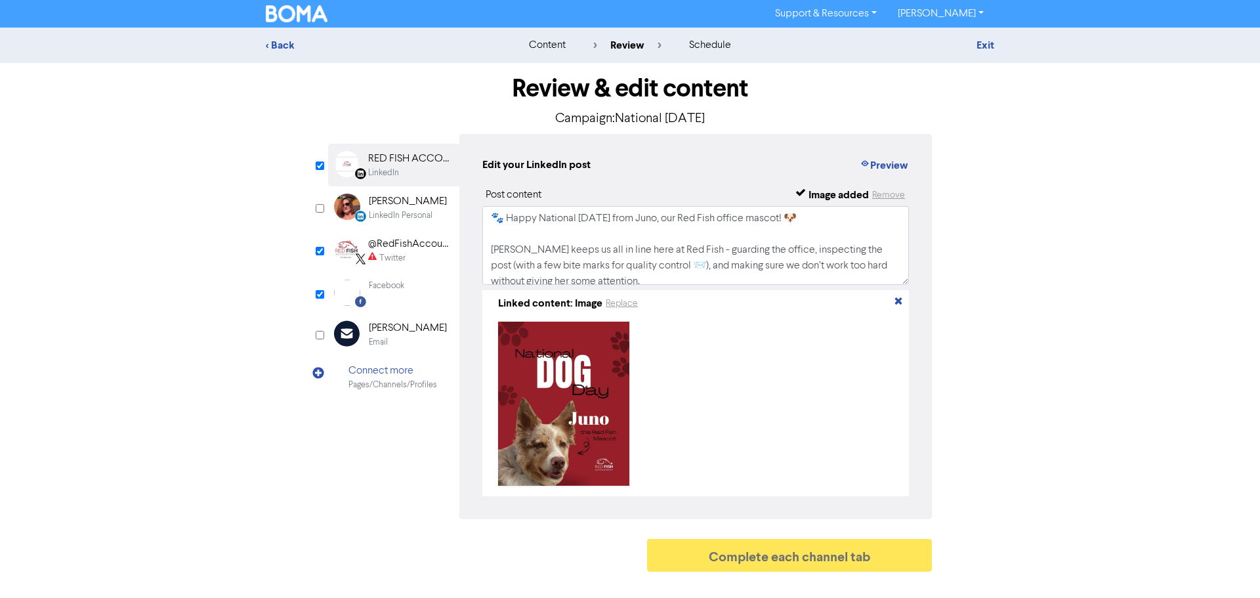
click at [421, 258] on div "Twitter" at bounding box center [410, 258] width 84 height 12
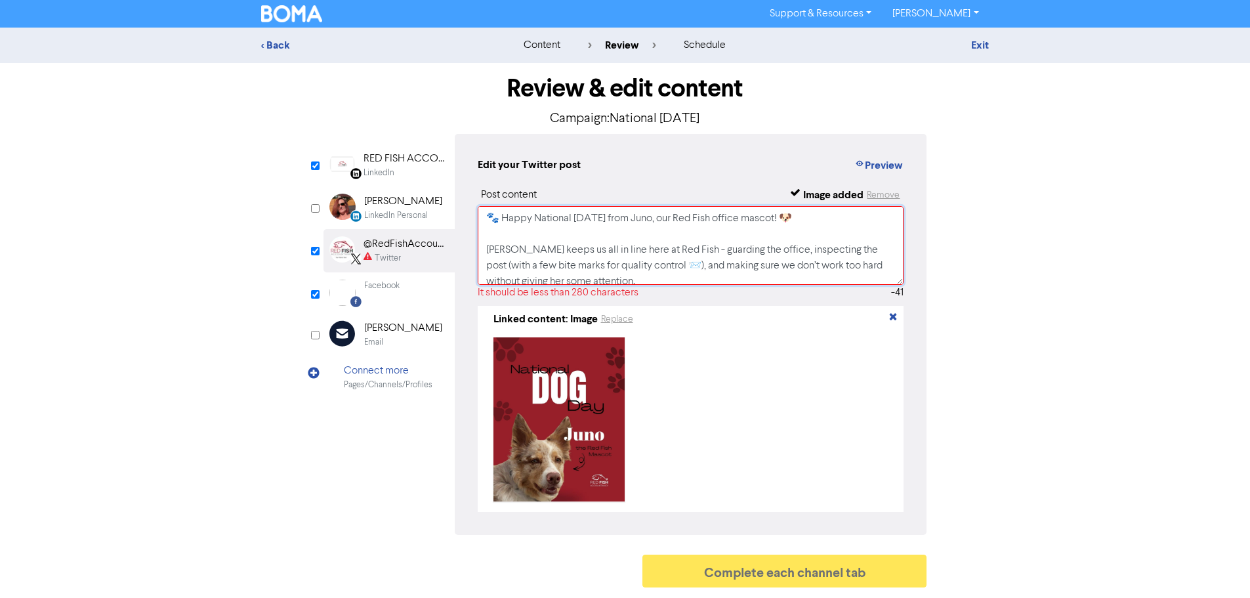
click at [810, 215] on textarea "🐾 Happy National [DATE] from Juno, our Red Fish office mascot! 🐶 [PERSON_NAME] …" at bounding box center [691, 245] width 427 height 79
click at [742, 217] on textarea "🐾 Happy National [DATE] from Juno, our Red Fish office mascot! [PERSON_NAME] ke…" at bounding box center [691, 245] width 427 height 79
drag, startPoint x: 654, startPoint y: 267, endPoint x: 849, endPoint y: 255, distance: 195.3
click at [849, 255] on textarea "🐾 Happy National [DATE] from Juno, our Red Fish office mascot! [PERSON_NAME] ke…" at bounding box center [691, 245] width 427 height 79
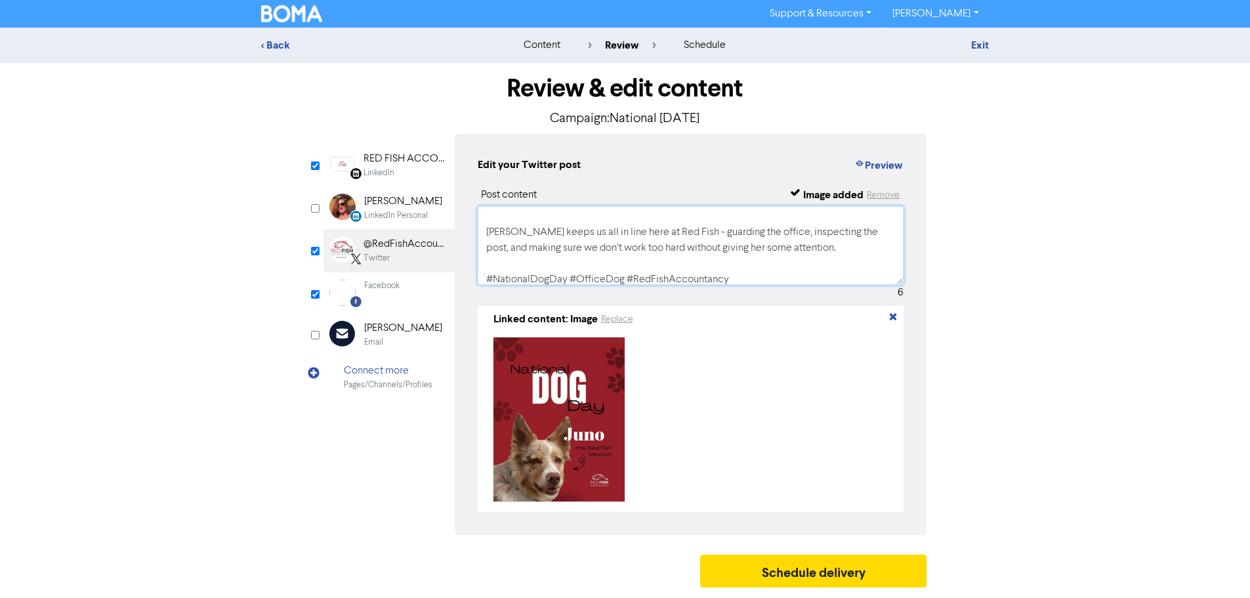
scroll to position [25, 0]
drag, startPoint x: 622, startPoint y: 272, endPoint x: 572, endPoint y: 271, distance: 50.5
click at [572, 271] on textarea "🐾 Happy National [DATE] from Juno, our Red Fish office mascot! [PERSON_NAME] ke…" at bounding box center [691, 245] width 427 height 79
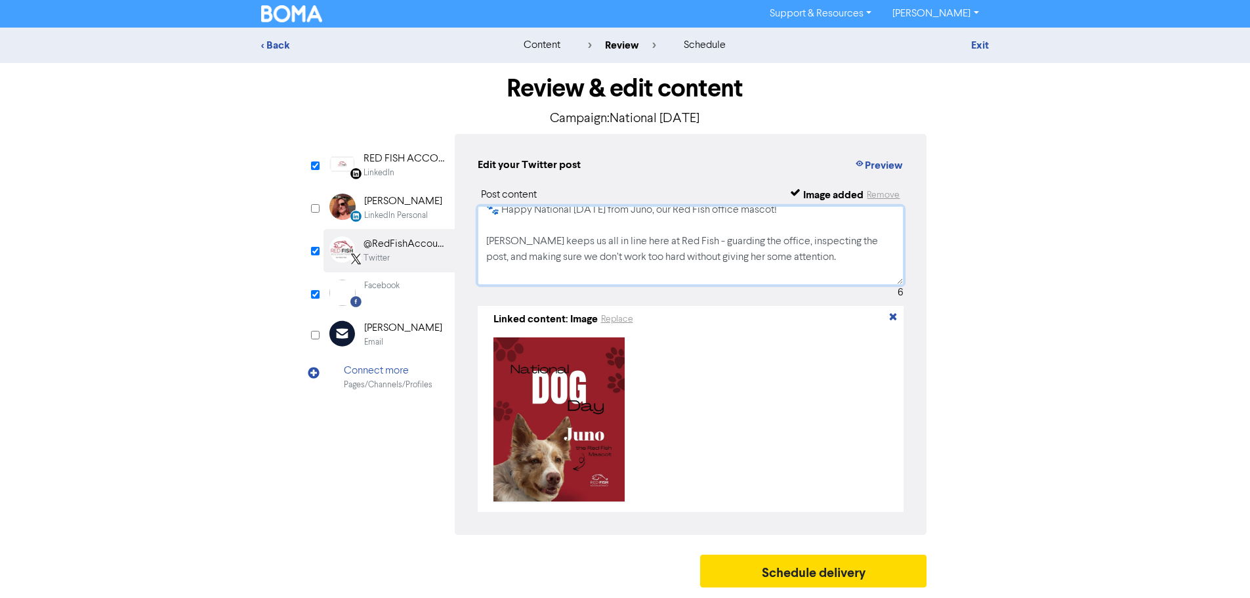
scroll to position [0, 0]
click at [635, 274] on textarea "🐾 Happy National [DATE] from Juno, our Red Fish office mascot! [PERSON_NAME] ke…" at bounding box center [691, 245] width 427 height 79
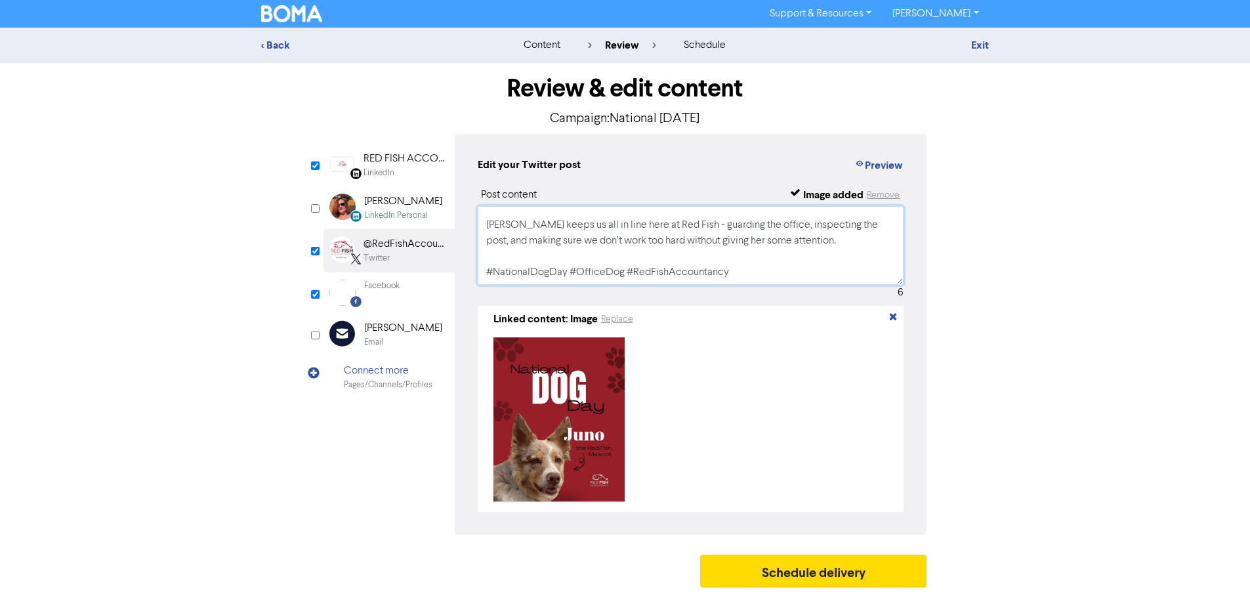
scroll to position [2, 0]
type textarea "🐾 Happy National [DATE] from Juno, our Red Fish office mascot! [PERSON_NAME] ke…"
click at [866, 579] on button "Schedule delivery" at bounding box center [813, 570] width 227 height 33
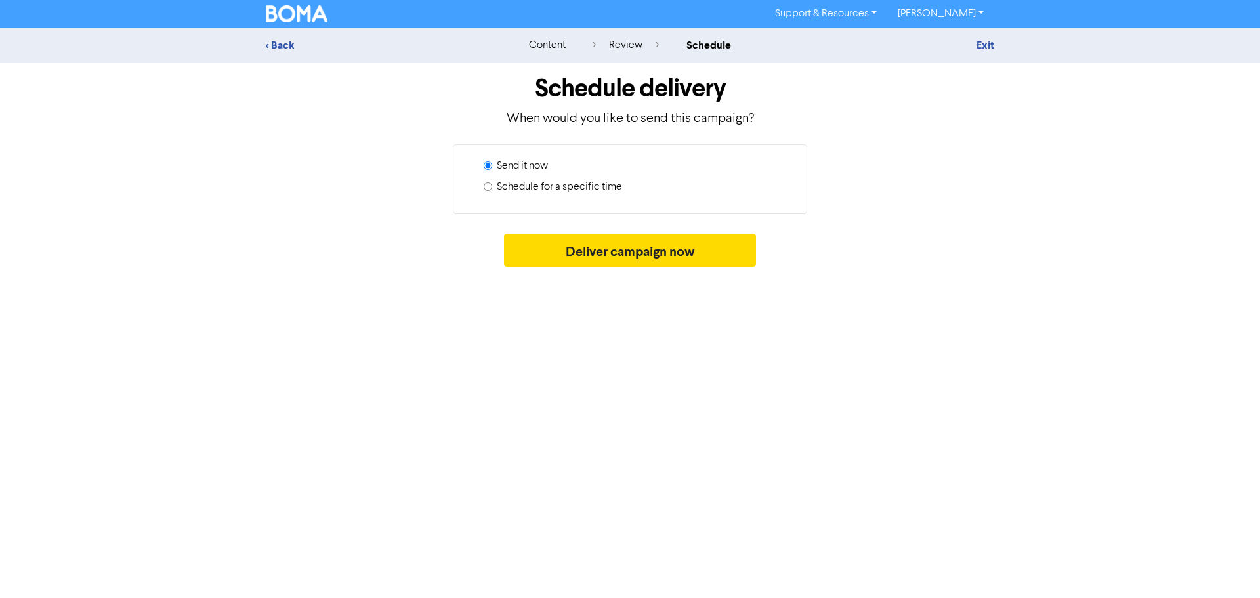
click at [543, 179] on label "Schedule for a specific time" at bounding box center [559, 187] width 125 height 16
click at [492, 182] on input "Schedule for a specific time" at bounding box center [488, 186] width 9 height 9
radio input "true"
radio input "false"
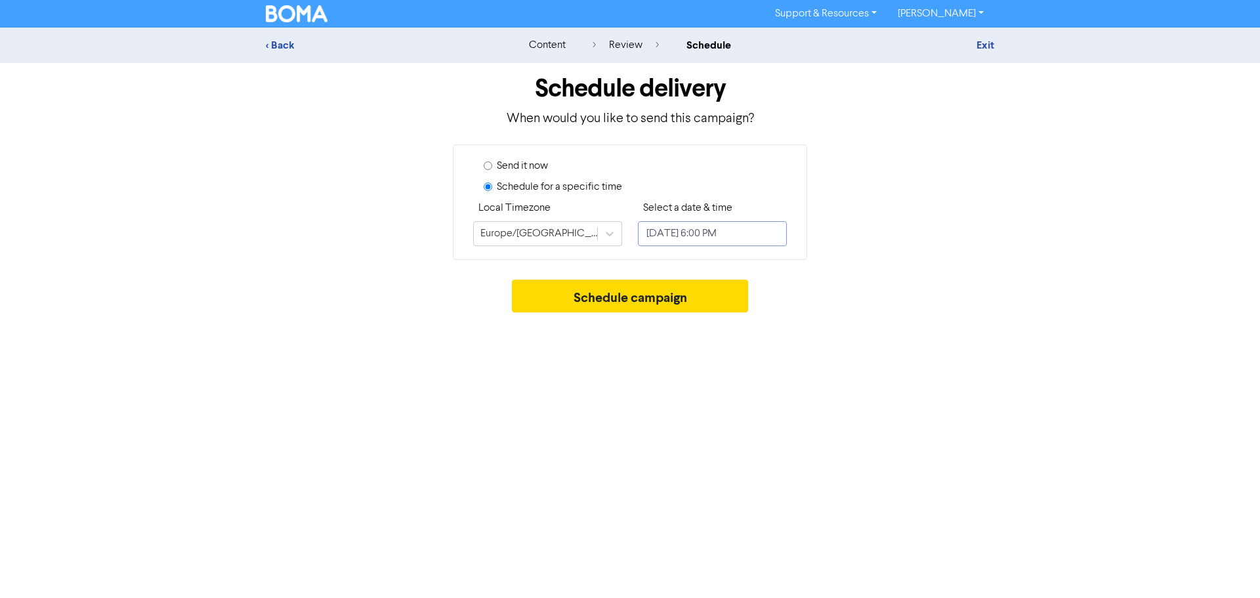
click at [661, 238] on input "[DATE] 6:00 PM" at bounding box center [712, 233] width 149 height 25
select select "7"
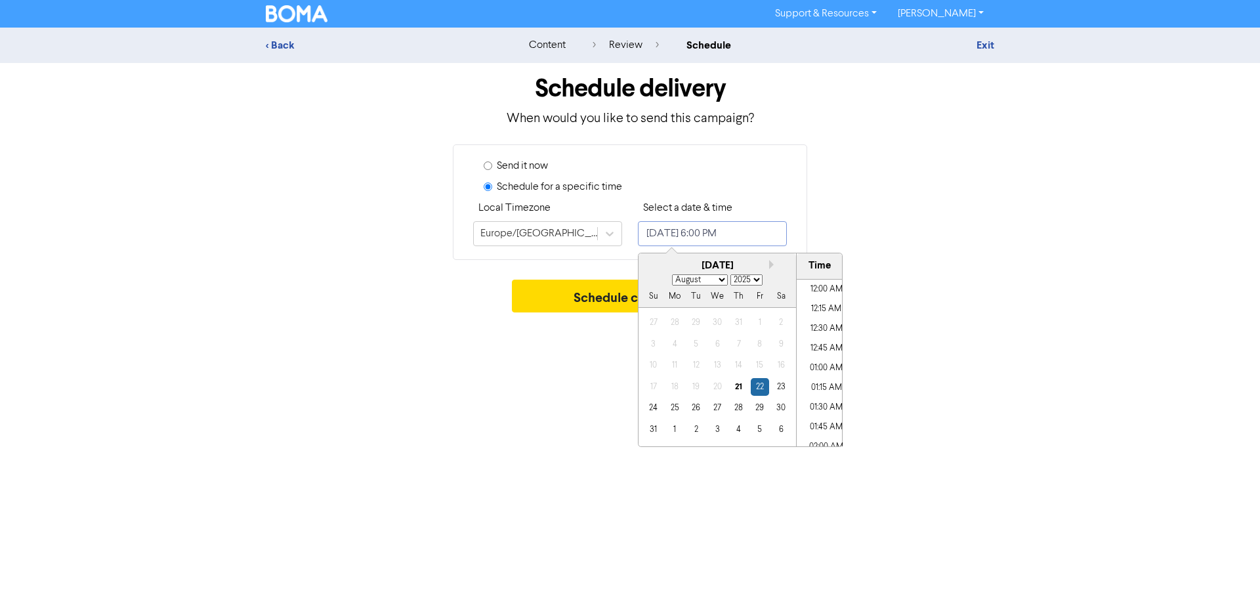
scroll to position [1344, 0]
click at [692, 409] on div "26" at bounding box center [696, 408] width 18 height 18
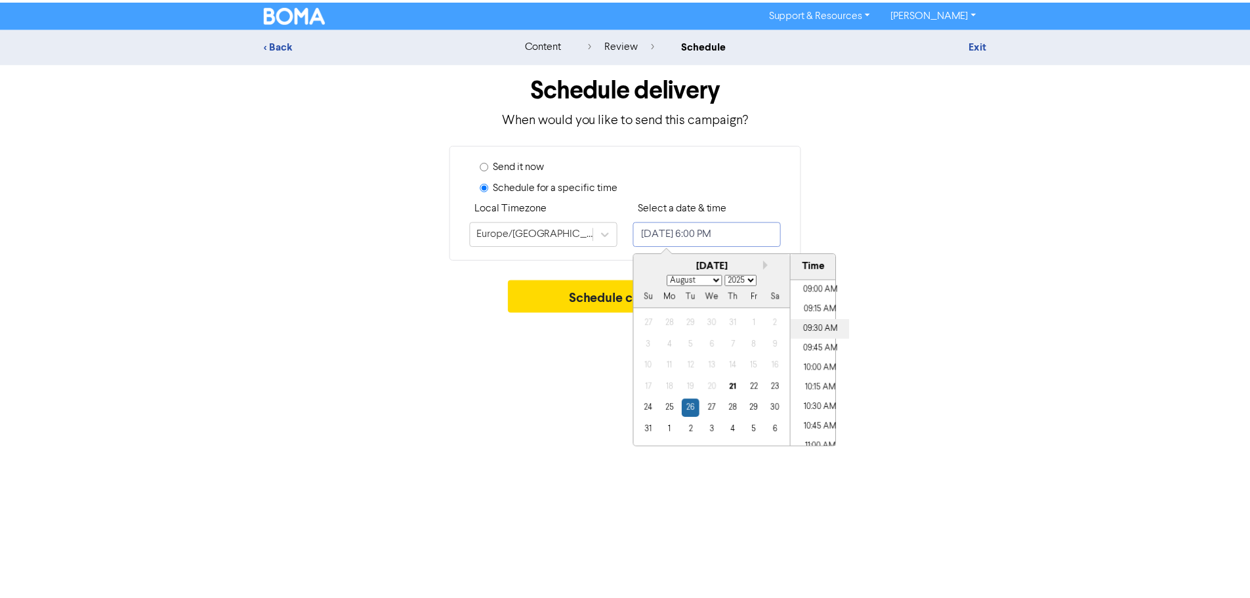
scroll to position [688, 0]
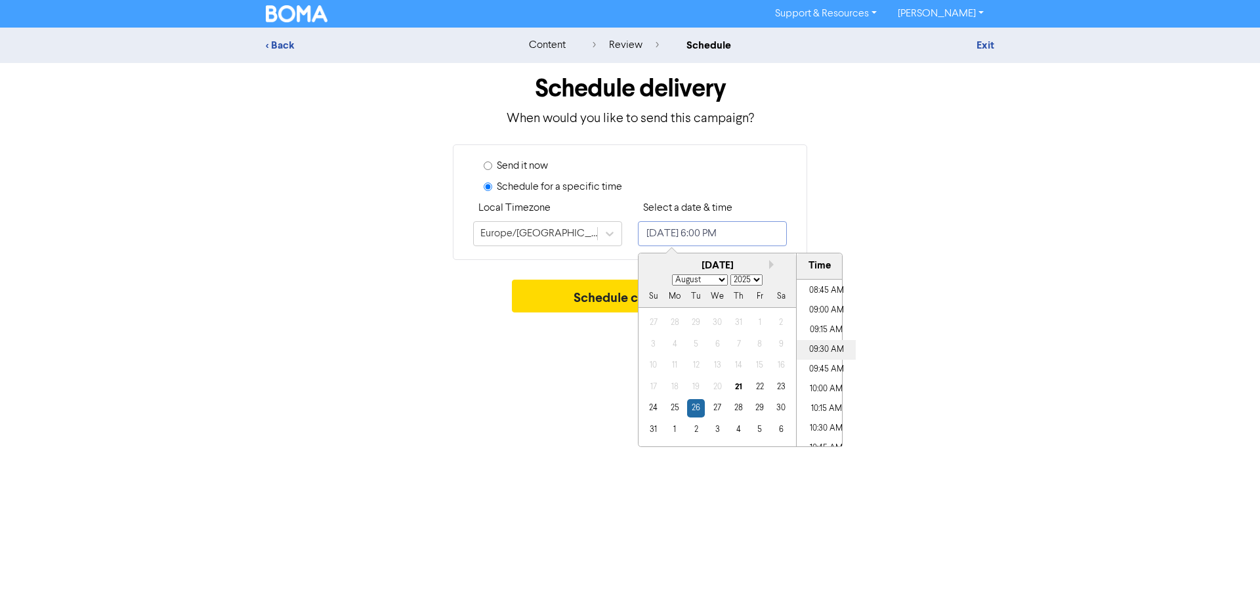
click at [827, 346] on li "09:30 AM" at bounding box center [826, 350] width 59 height 20
type input "[DATE] 9:30 AM"
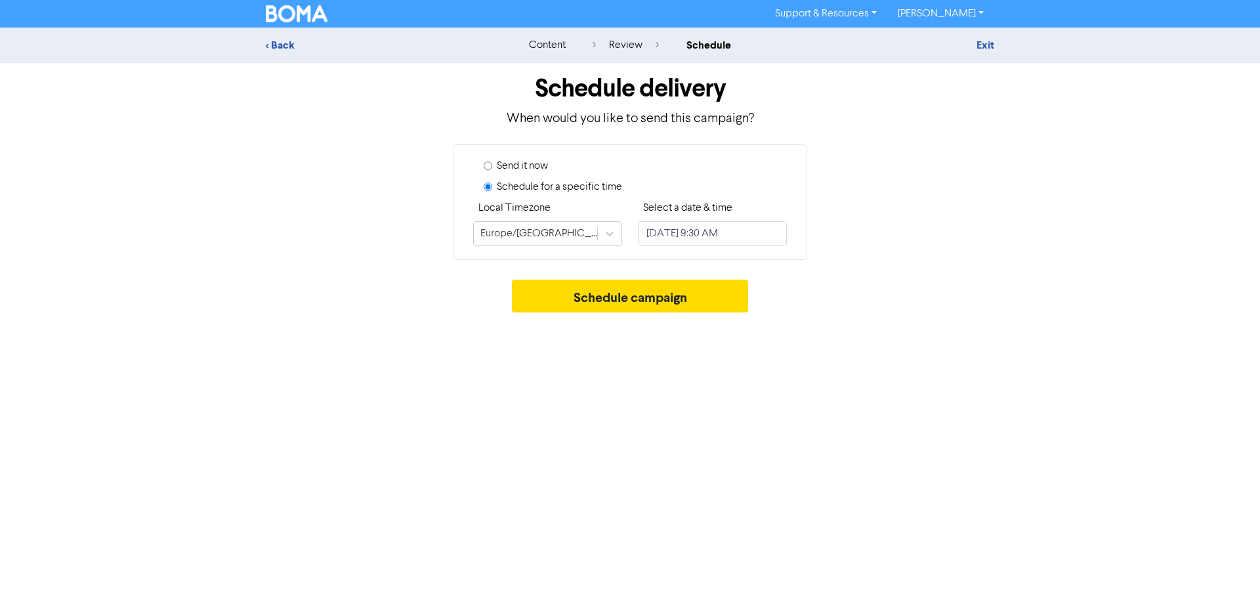
click at [873, 255] on div "Send it now Schedule for a specific time Local Timezone [GEOGRAPHIC_DATA]/[GEOG…" at bounding box center [630, 201] width 748 height 115
click at [642, 295] on button "Schedule campaign" at bounding box center [630, 296] width 237 height 33
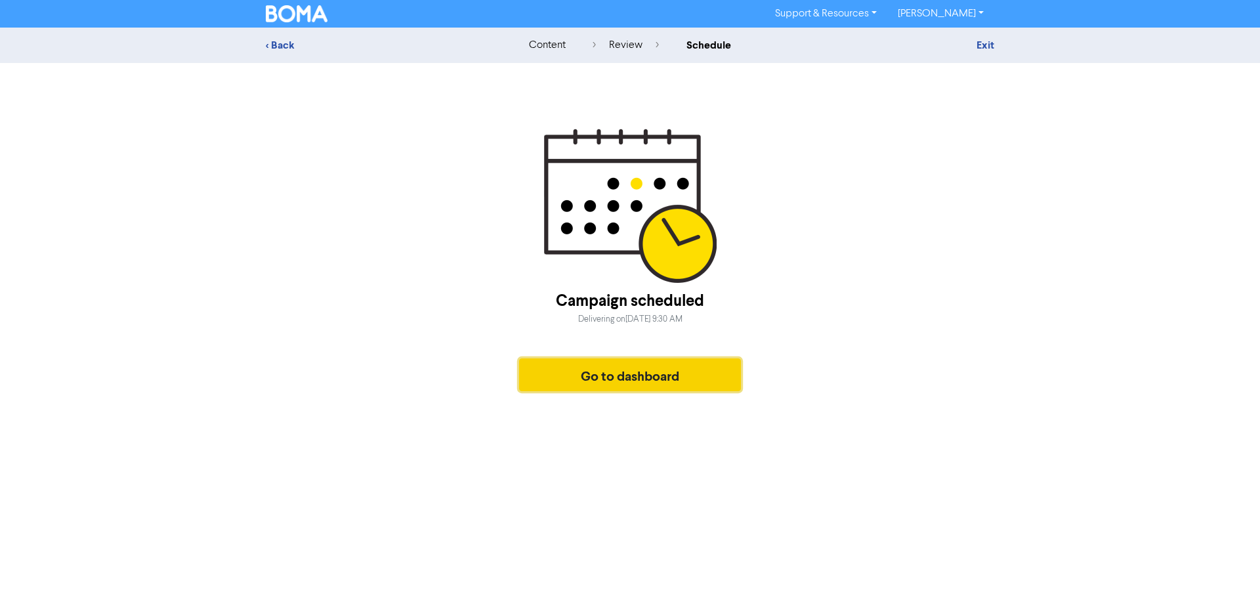
click at [665, 371] on button "Go to dashboard" at bounding box center [630, 374] width 222 height 33
